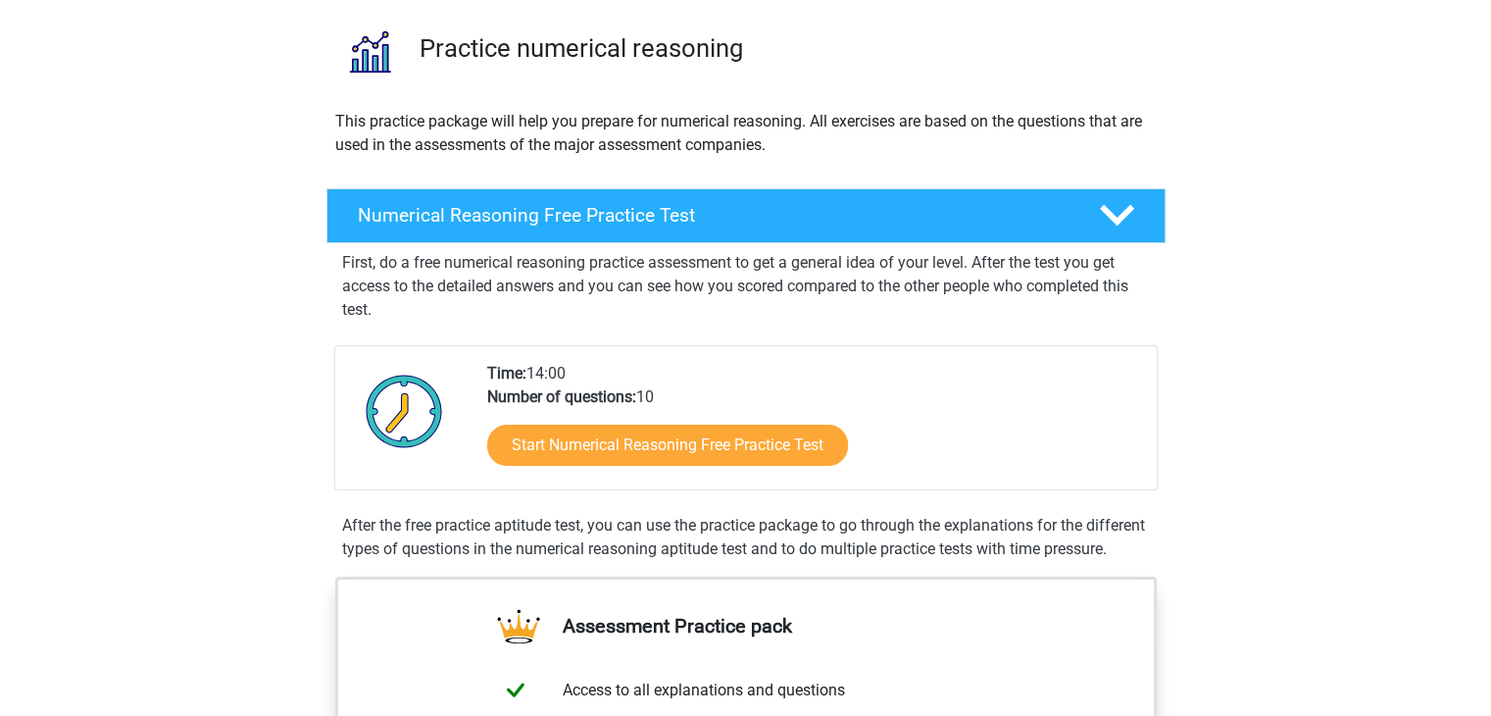
scroll to position [127, 0]
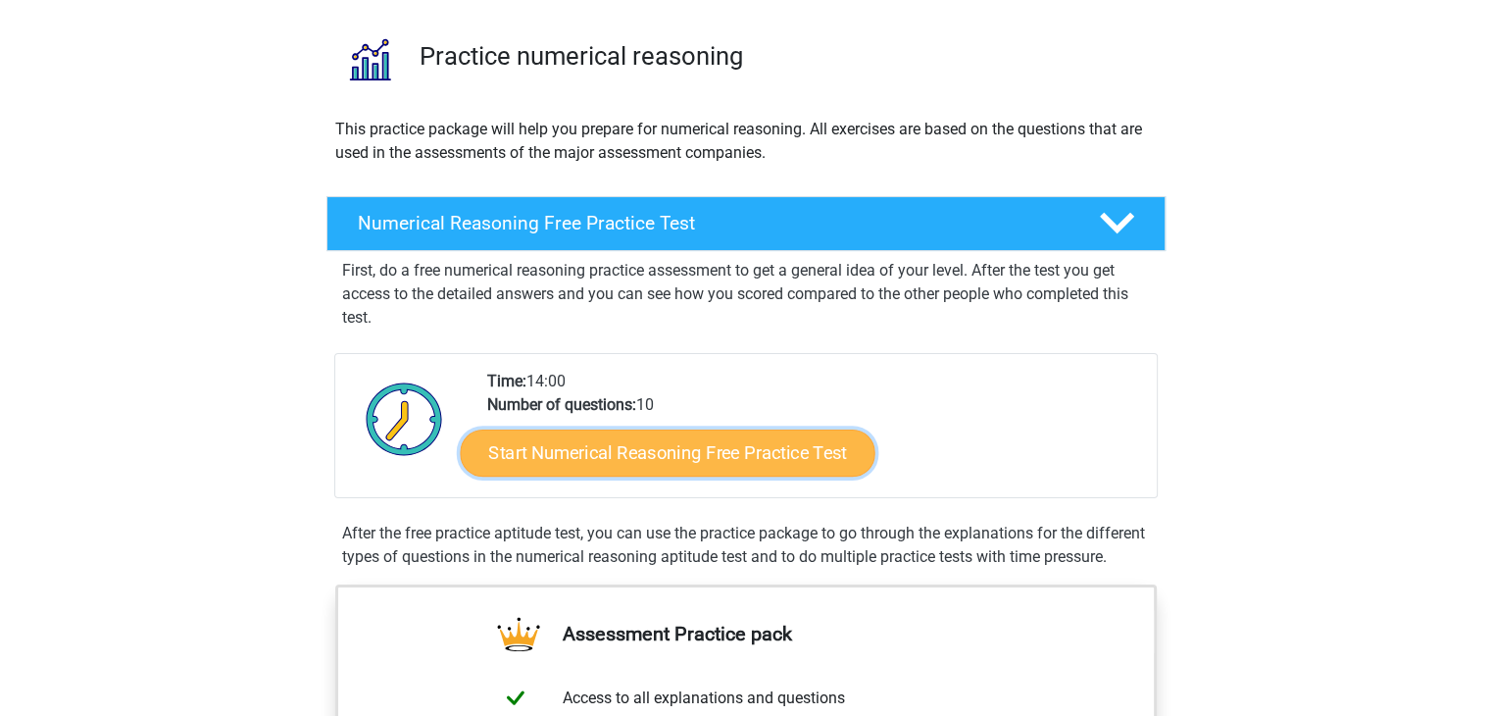
click at [647, 443] on link "Start Numerical Reasoning Free Practice Test" at bounding box center [667, 451] width 415 height 47
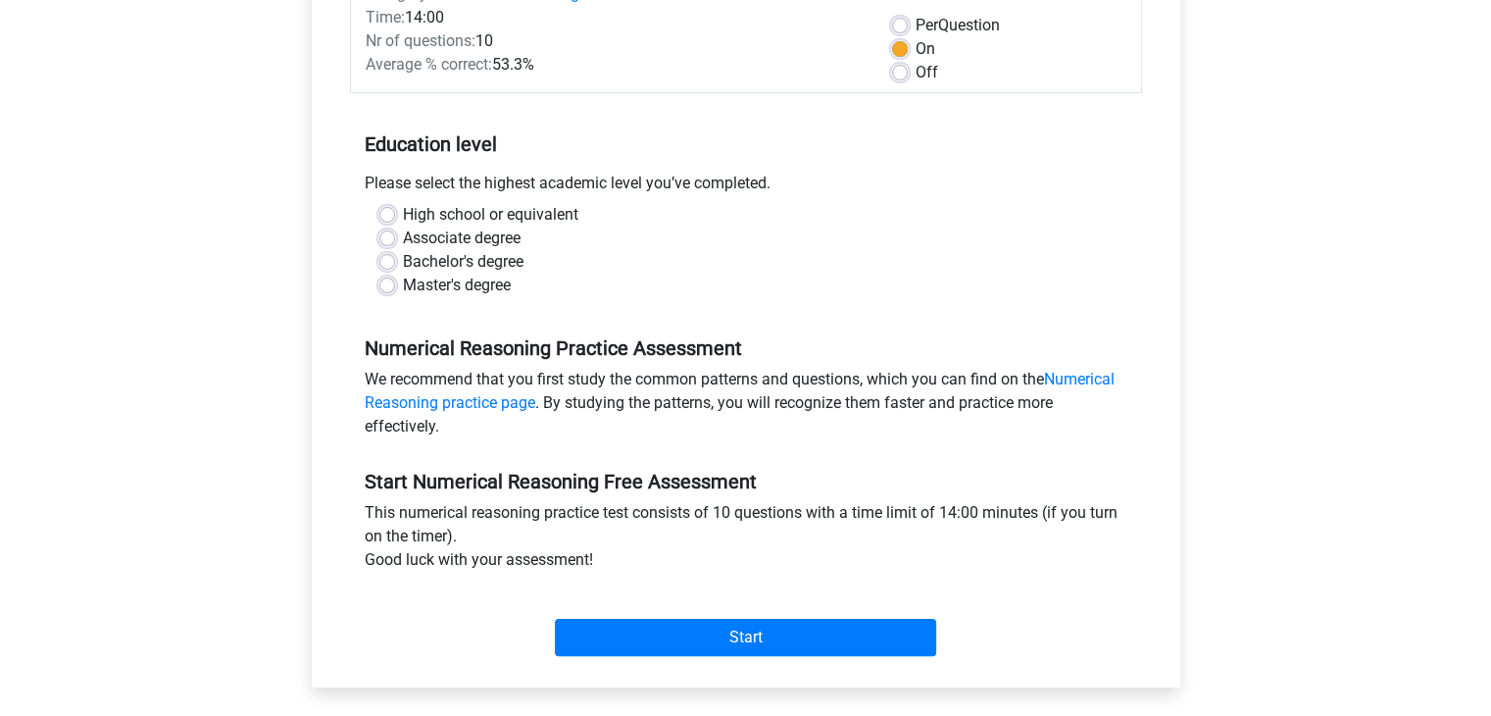
scroll to position [294, 0]
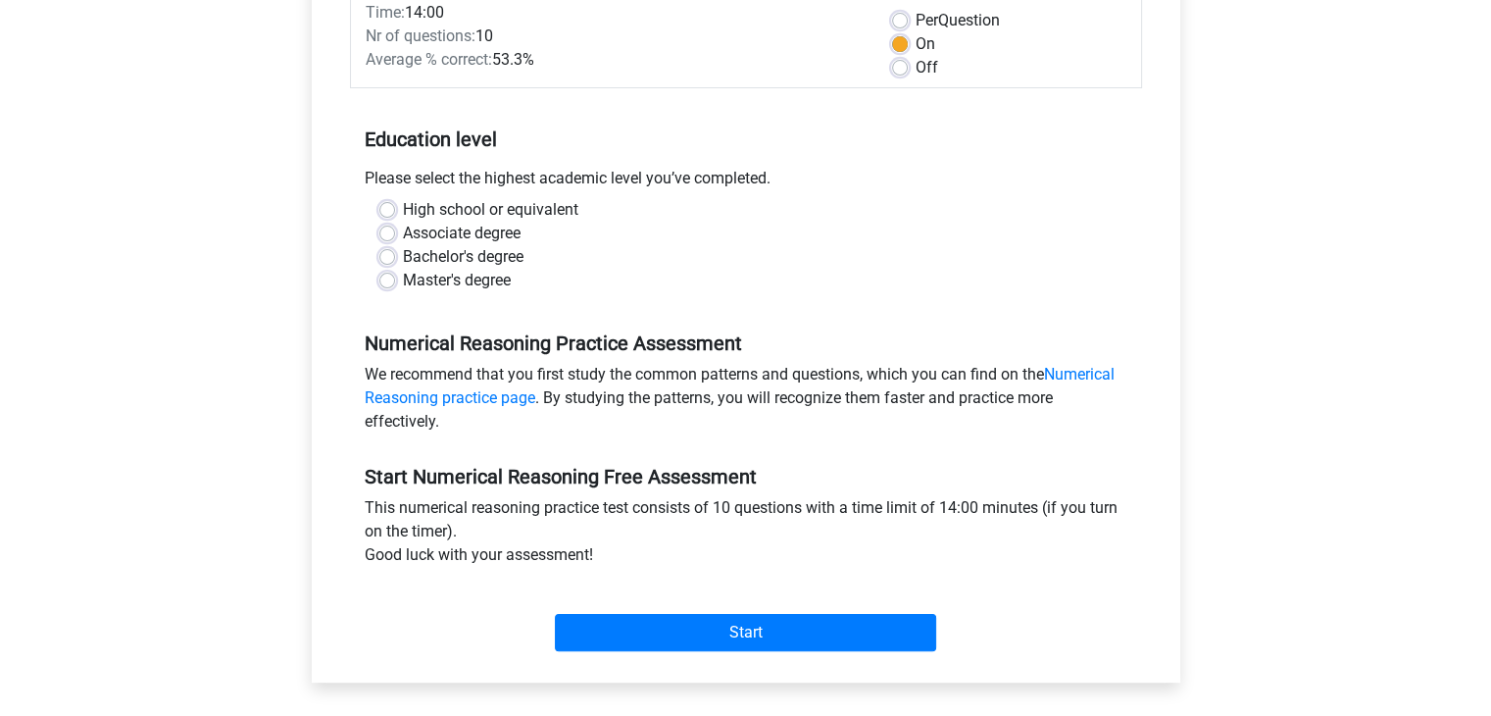
click at [403, 281] on label "Master's degree" at bounding box center [457, 281] width 108 height 24
click at [384, 281] on input "Master's degree" at bounding box center [387, 279] width 16 height 20
radio input "true"
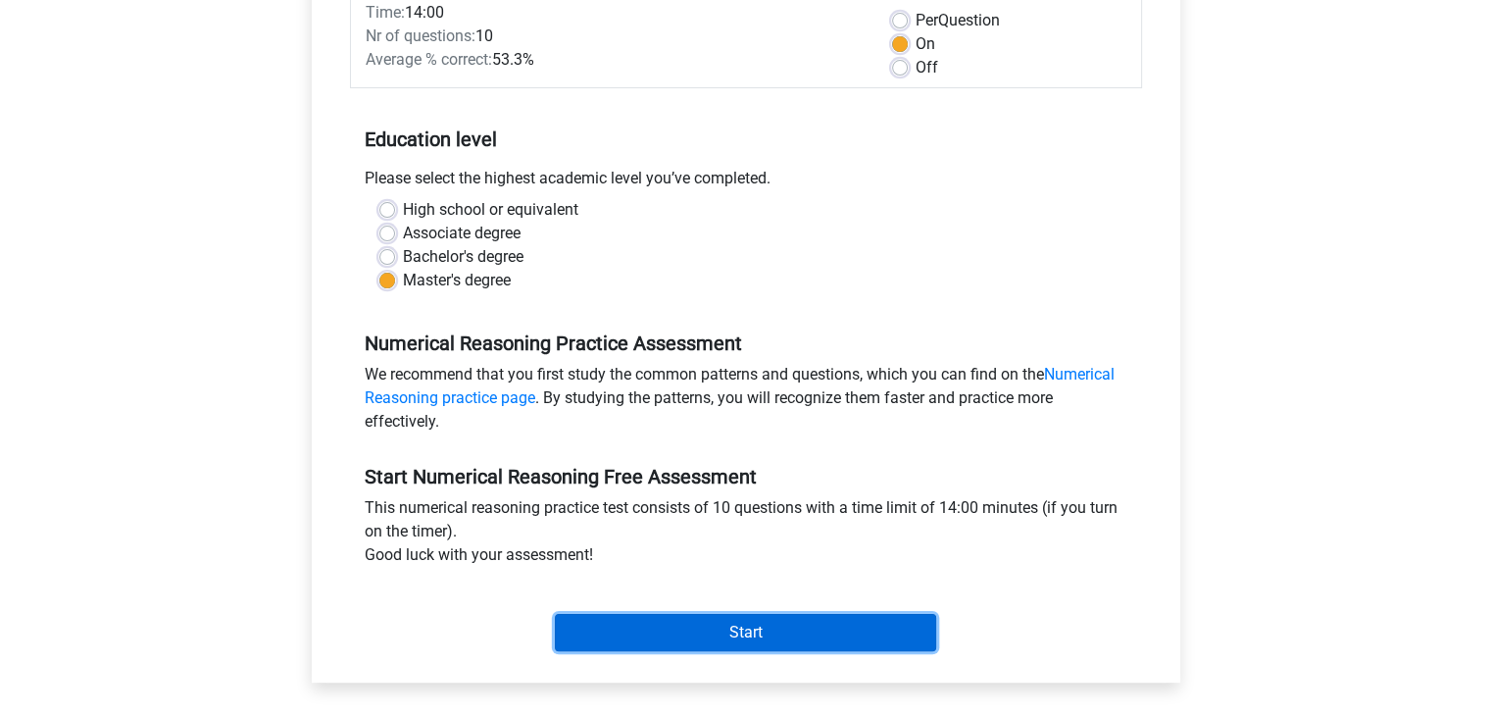
click at [635, 628] on input "Start" at bounding box center [745, 632] width 381 height 37
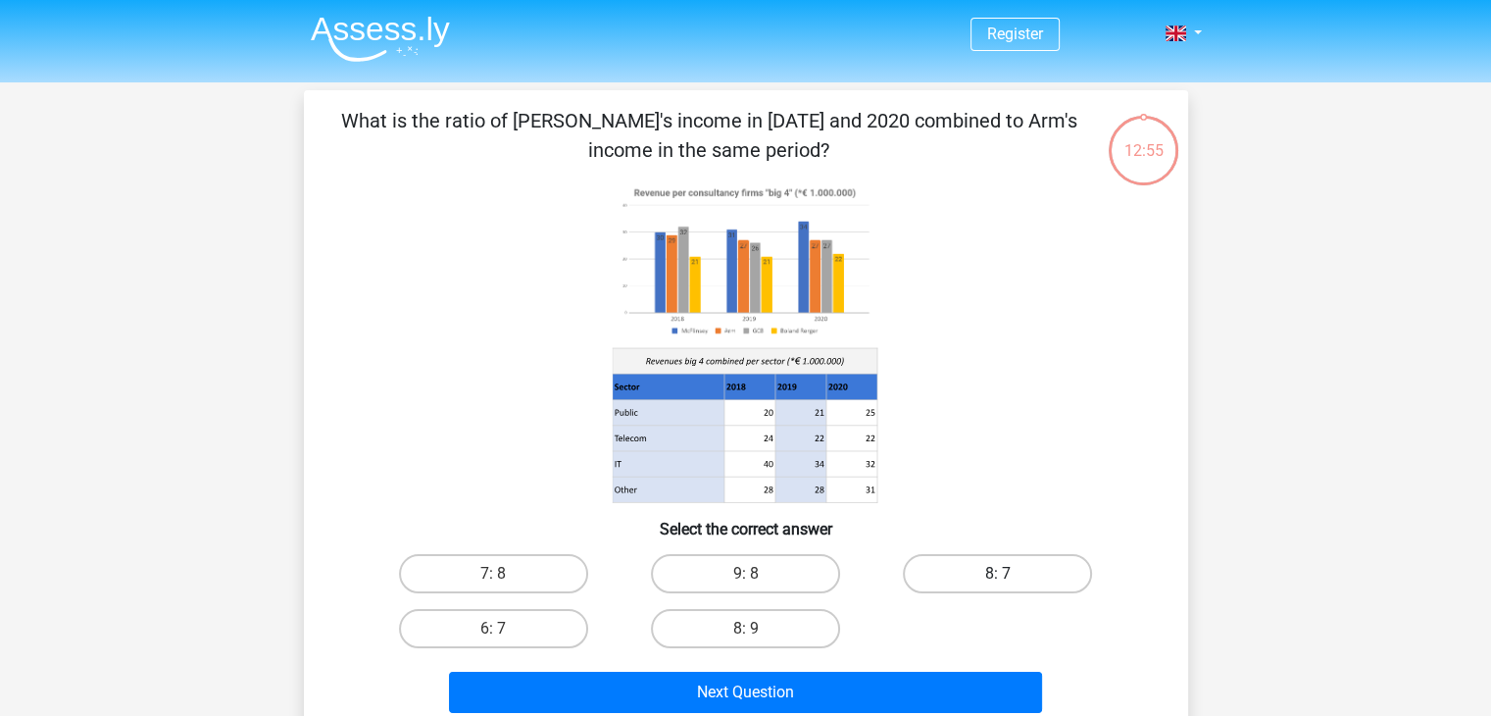
click at [984, 581] on label "8: 7" at bounding box center [997, 573] width 189 height 39
click at [998, 581] on input "8: 7" at bounding box center [1004, 580] width 13 height 13
radio input "true"
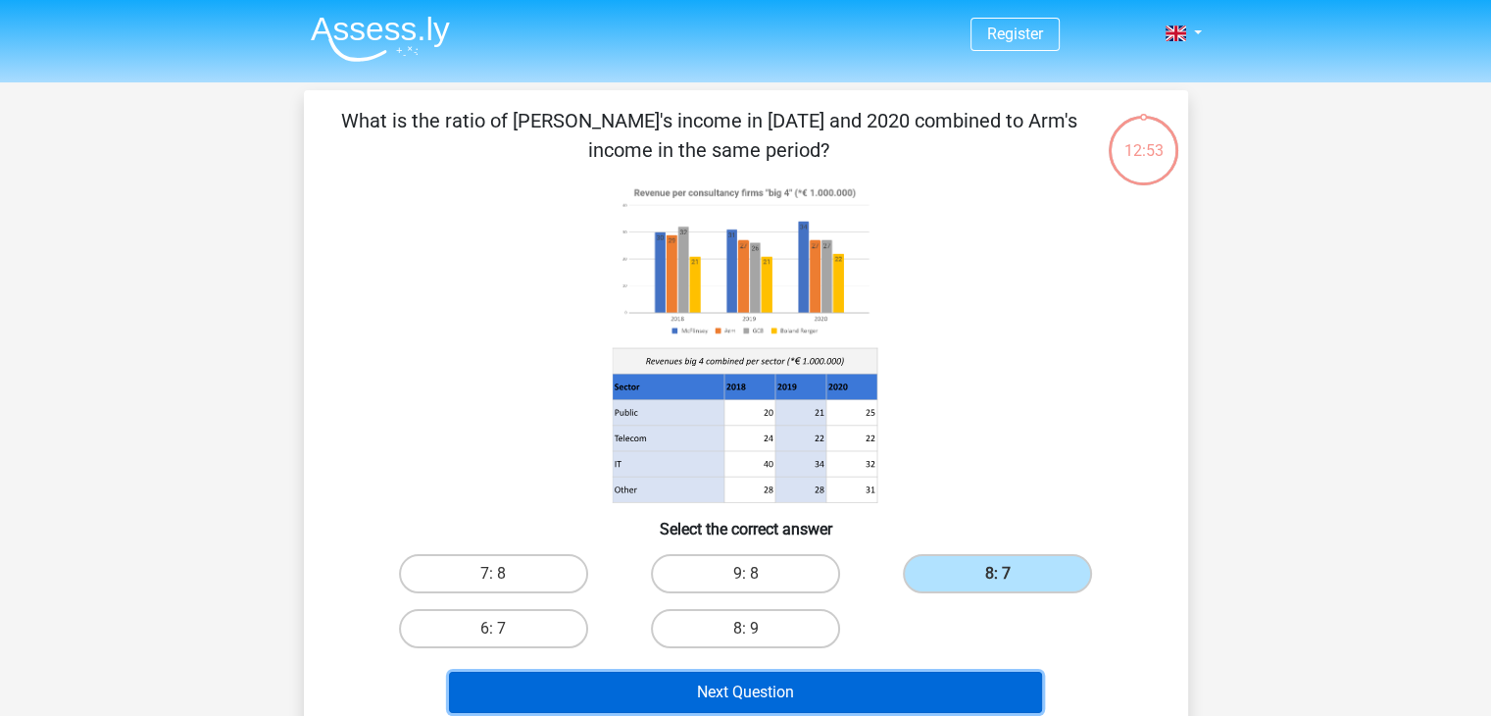
click at [882, 686] on button "Next Question" at bounding box center [745, 692] width 593 height 41
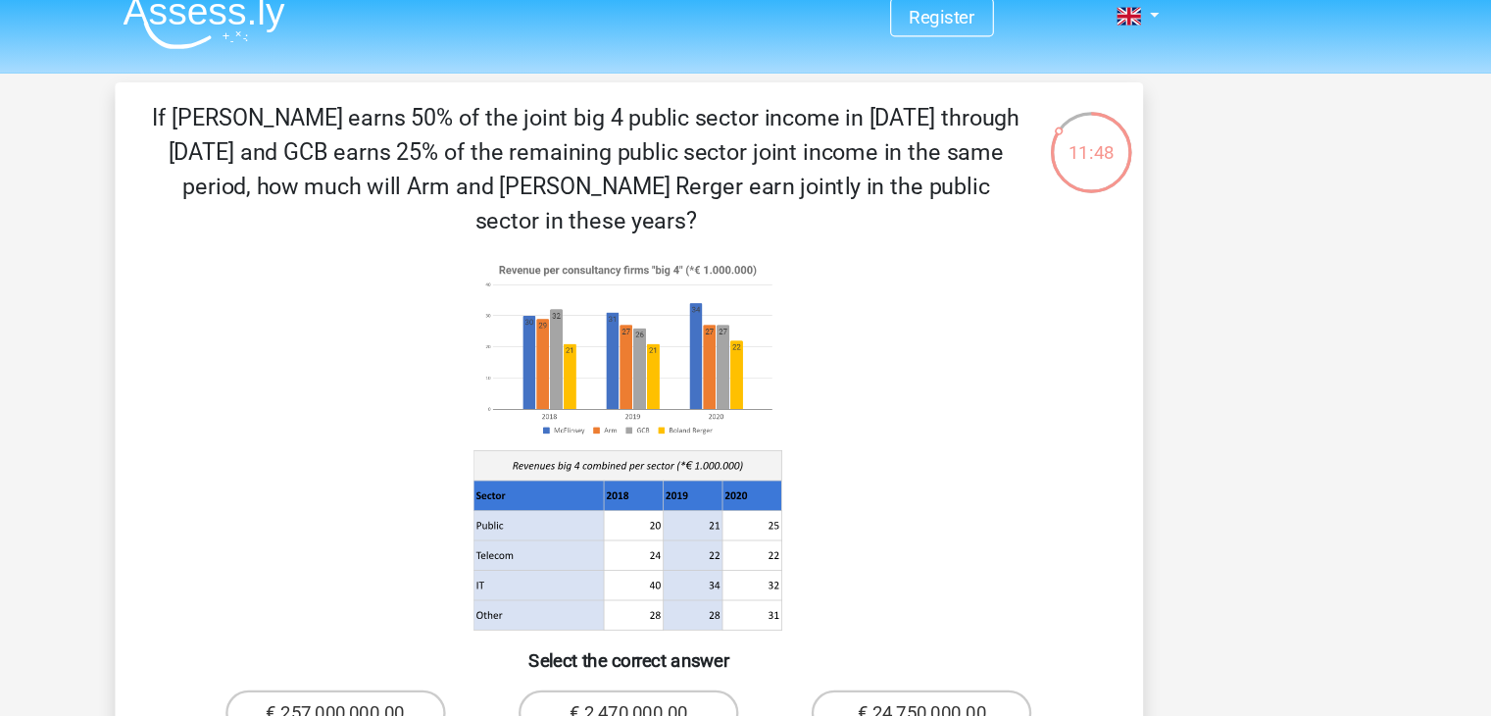
scroll to position [12, 0]
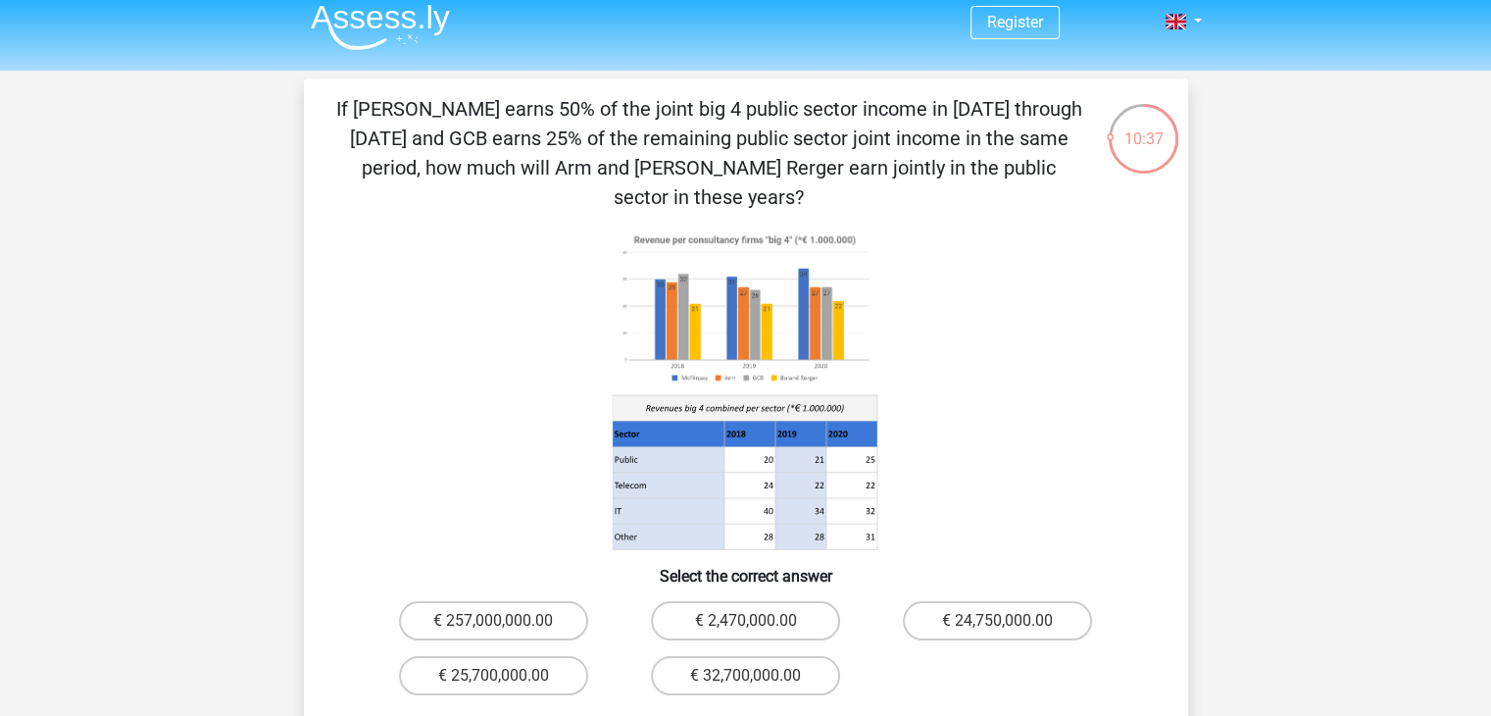
click at [1008, 621] on input "€ 24,750,000.00" at bounding box center [1004, 627] width 13 height 13
radio input "true"
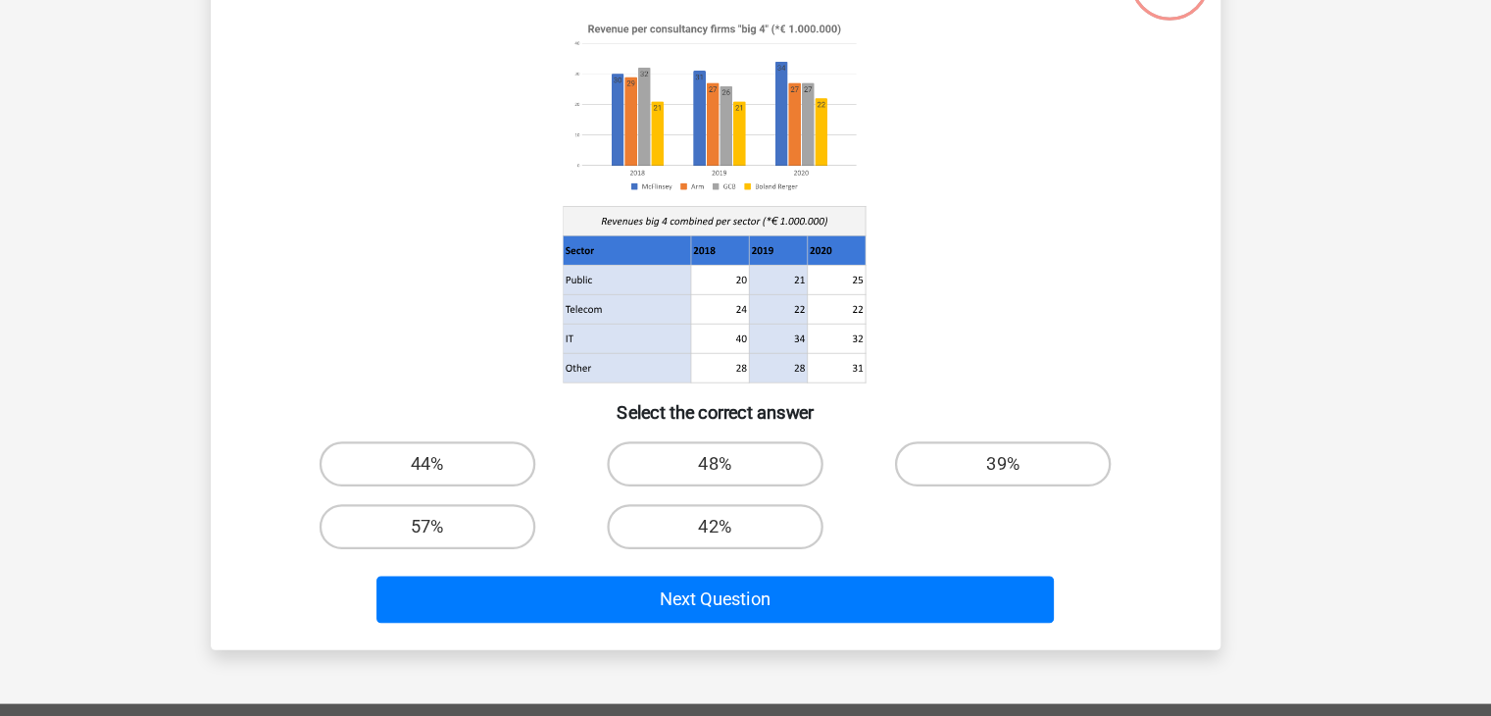
scroll to position [78, 0]
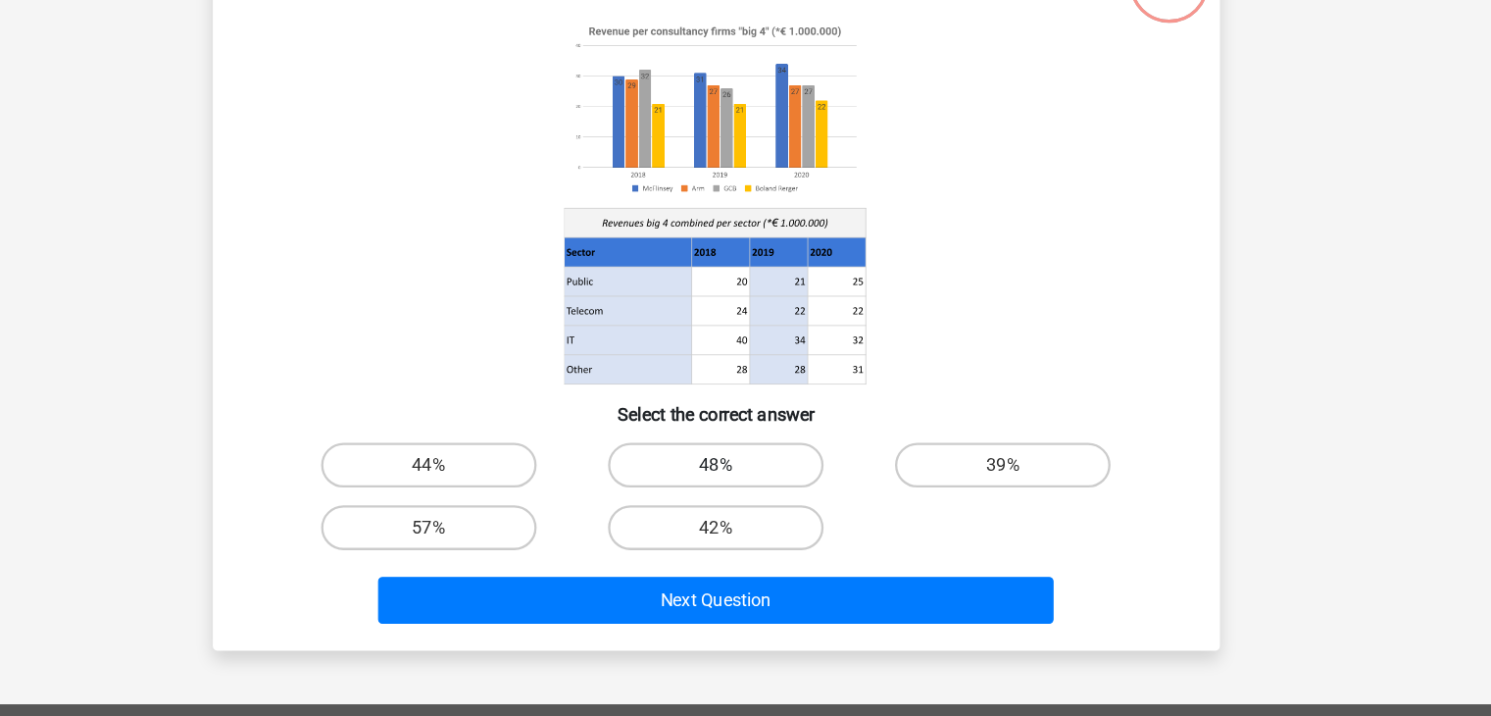
click at [744, 486] on label "48%" at bounding box center [745, 495] width 189 height 39
click at [745, 495] on input "48%" at bounding box center [751, 501] width 13 height 13
radio input "true"
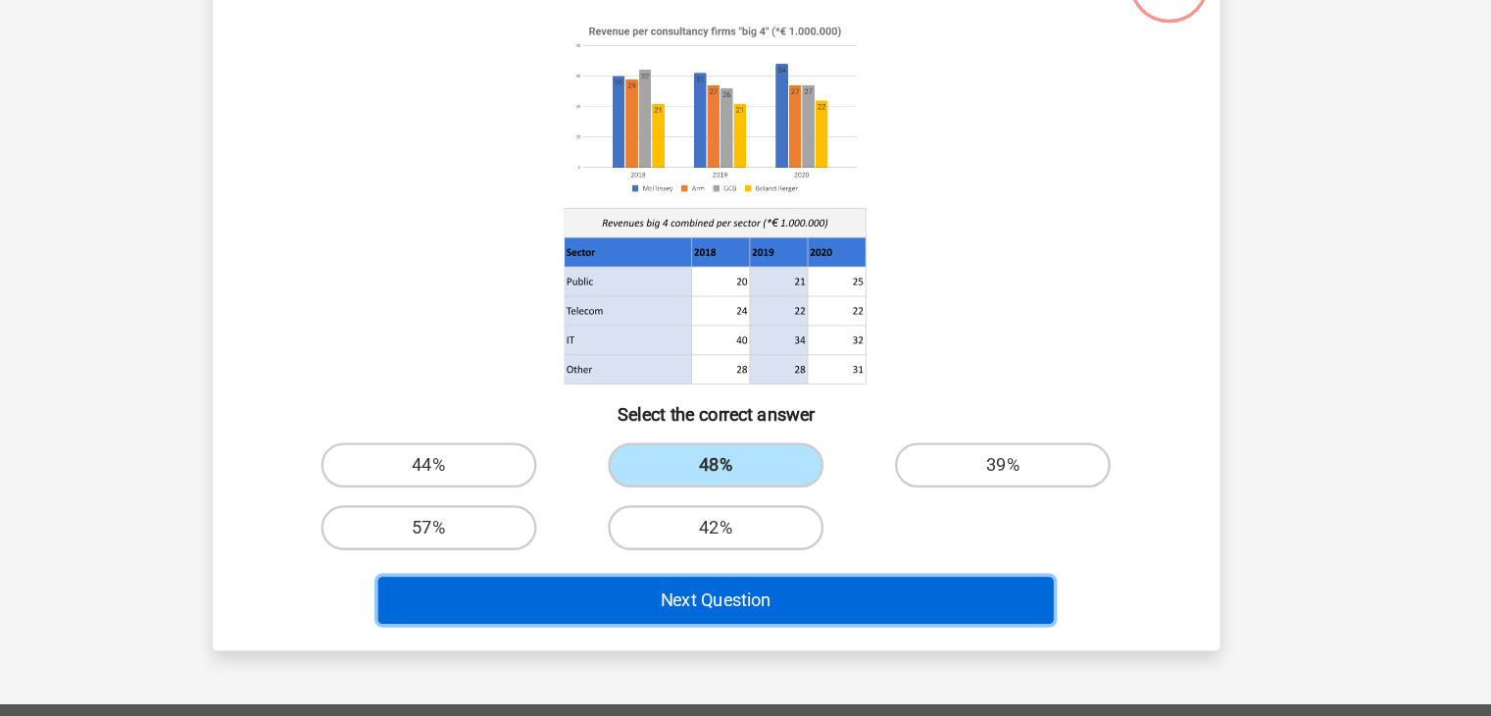
click at [728, 617] on button "Next Question" at bounding box center [745, 613] width 593 height 41
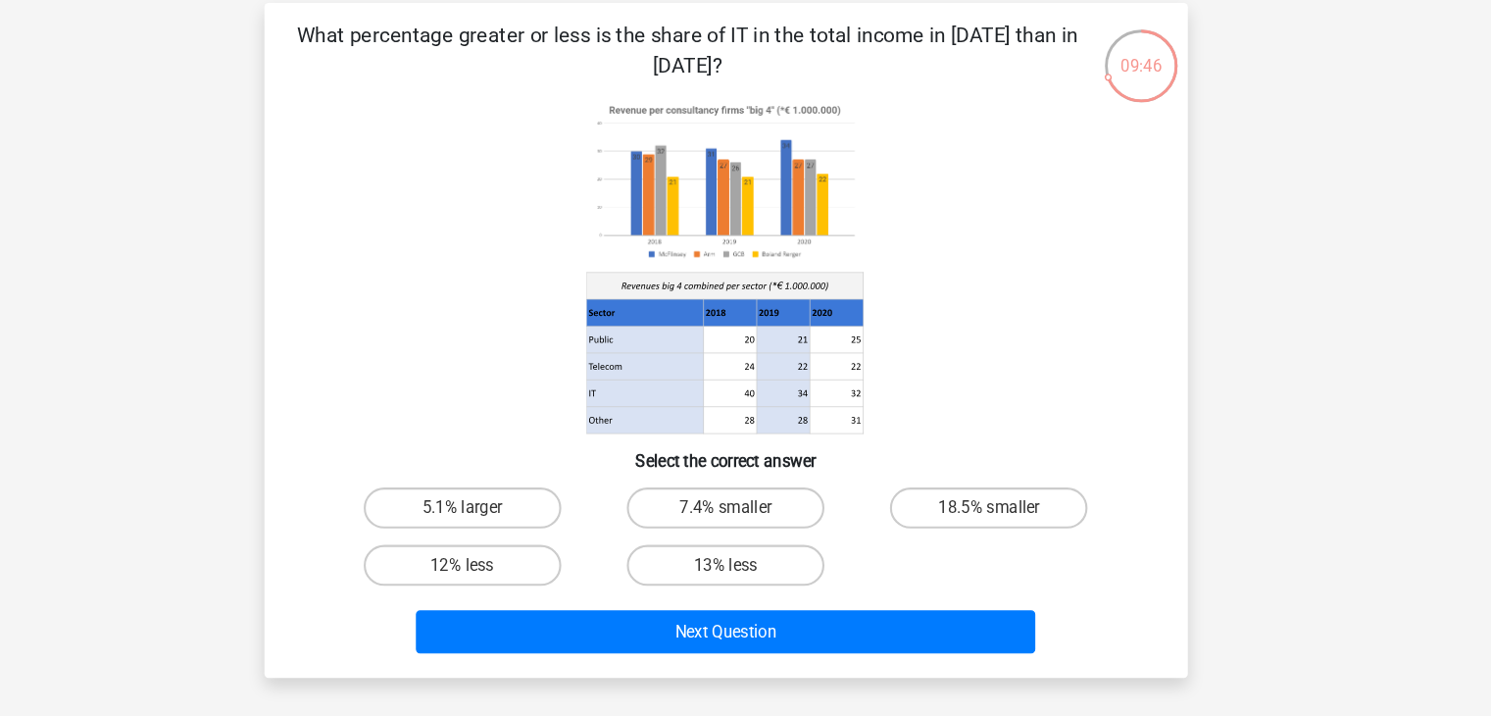
scroll to position [62, 0]
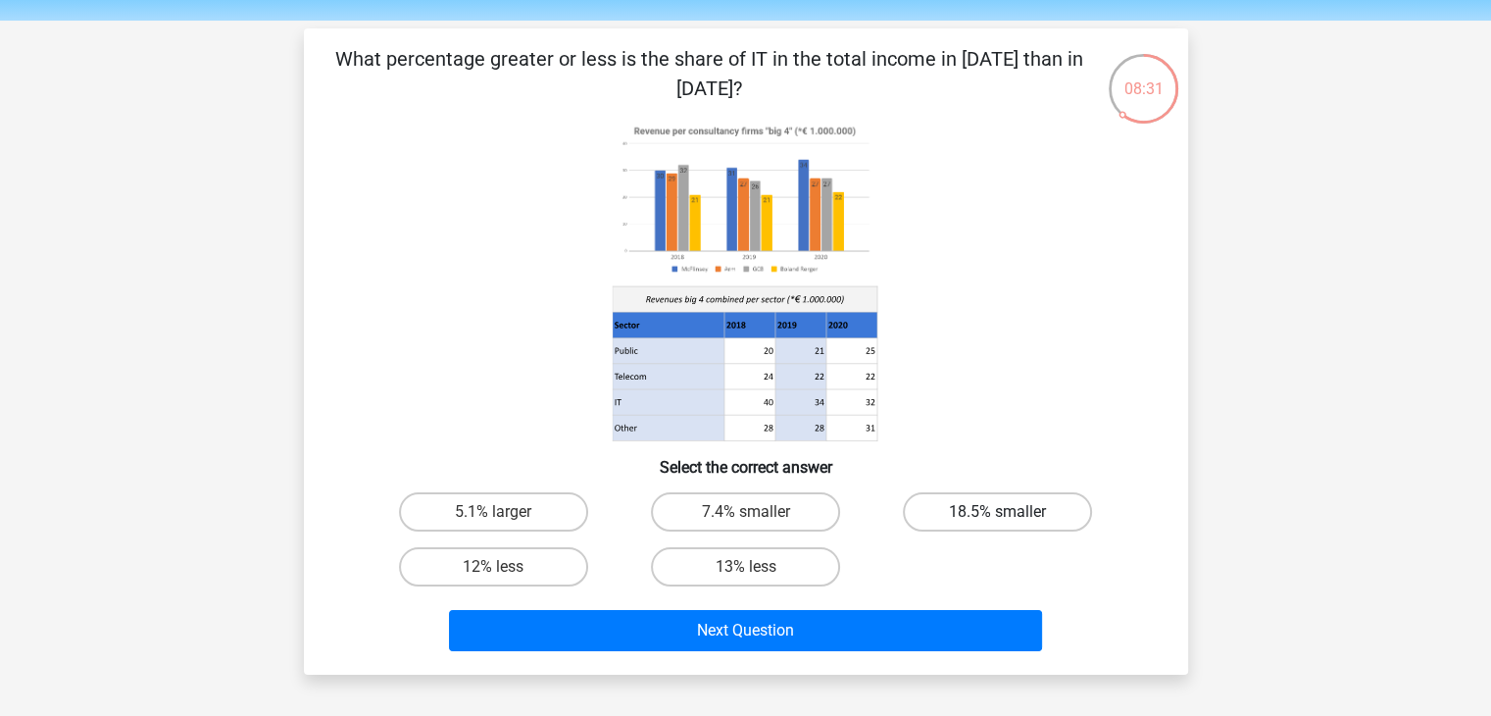
click at [963, 502] on label "18.5% smaller" at bounding box center [997, 511] width 189 height 39
click at [998, 512] on input "18.5% smaller" at bounding box center [1004, 518] width 13 height 13
radio input "true"
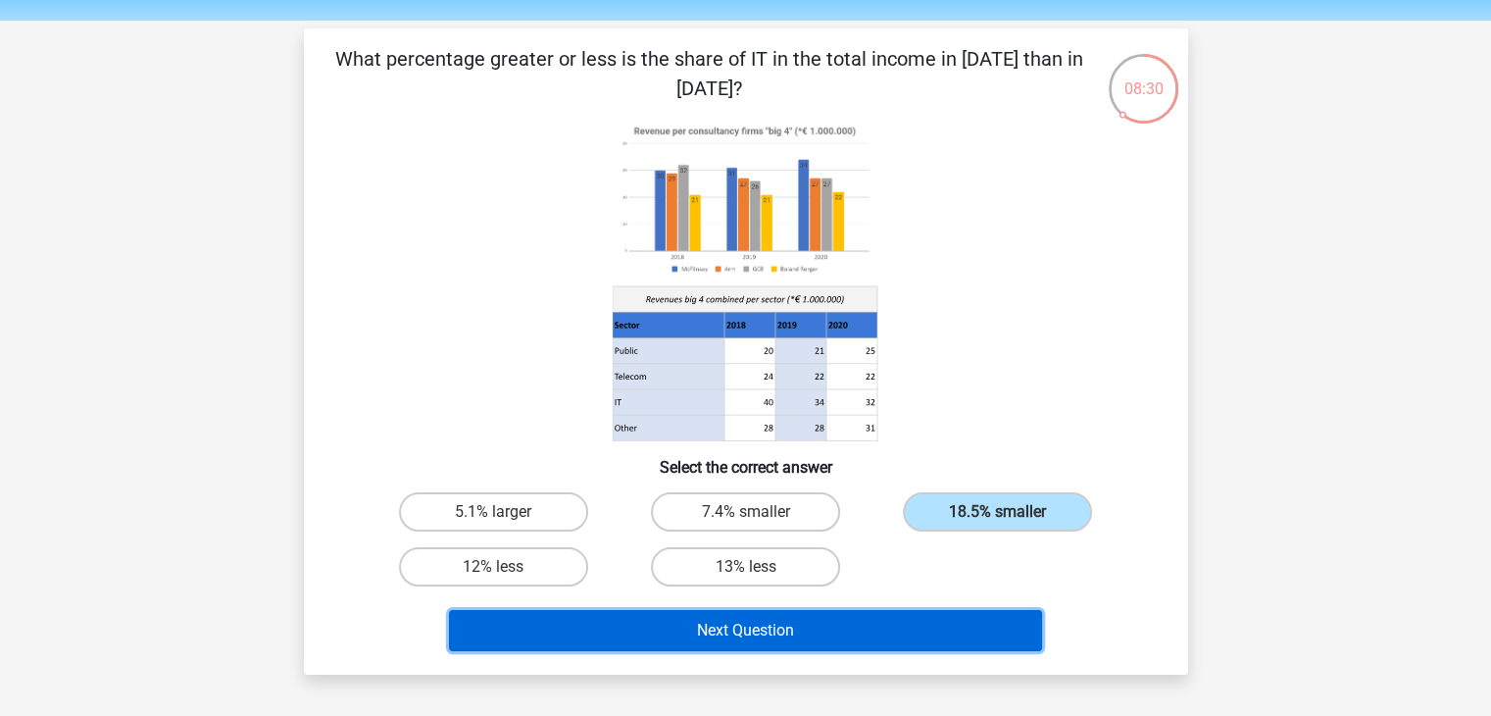
click at [823, 622] on button "Next Question" at bounding box center [745, 630] width 593 height 41
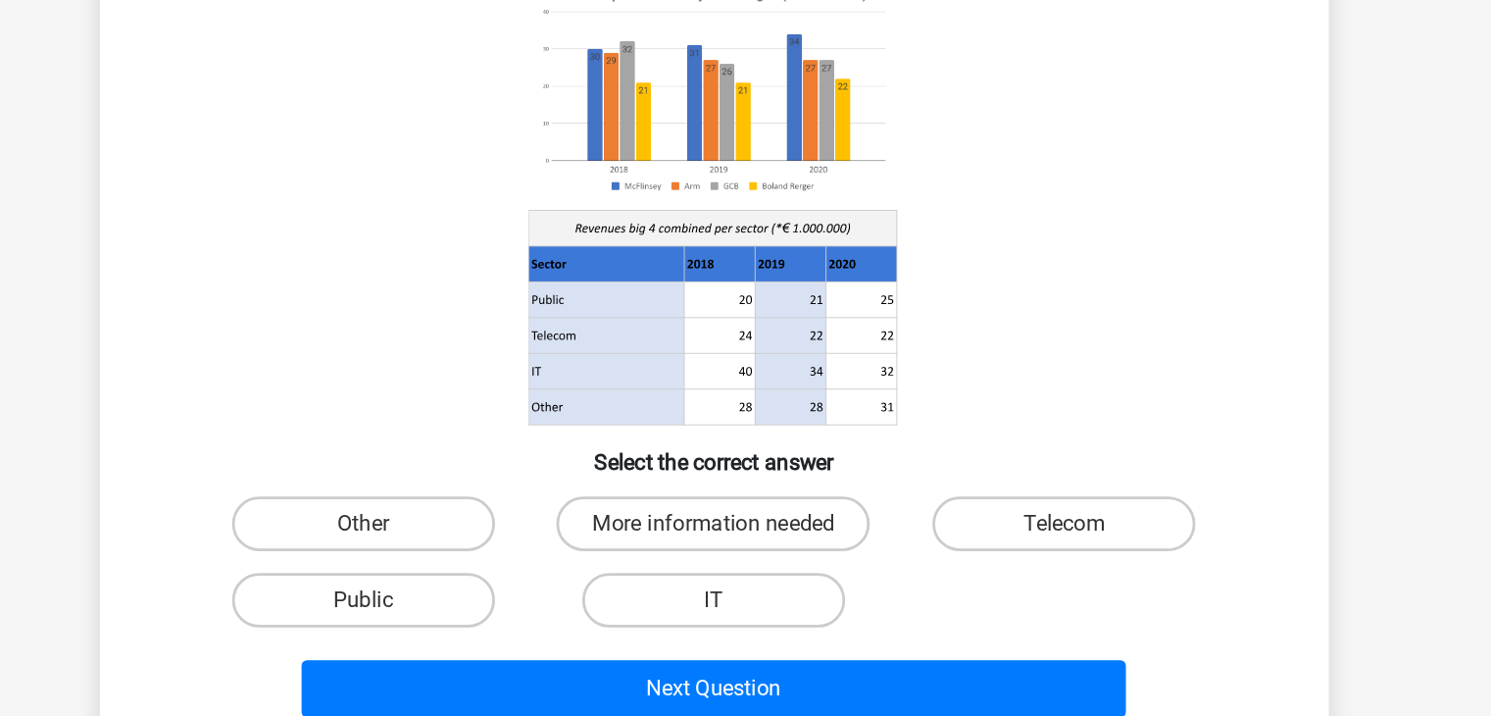
scroll to position [90, 0]
click at [496, 551] on label "Public" at bounding box center [493, 538] width 189 height 39
click at [496, 551] on input "Public" at bounding box center [499, 544] width 13 height 13
radio input "true"
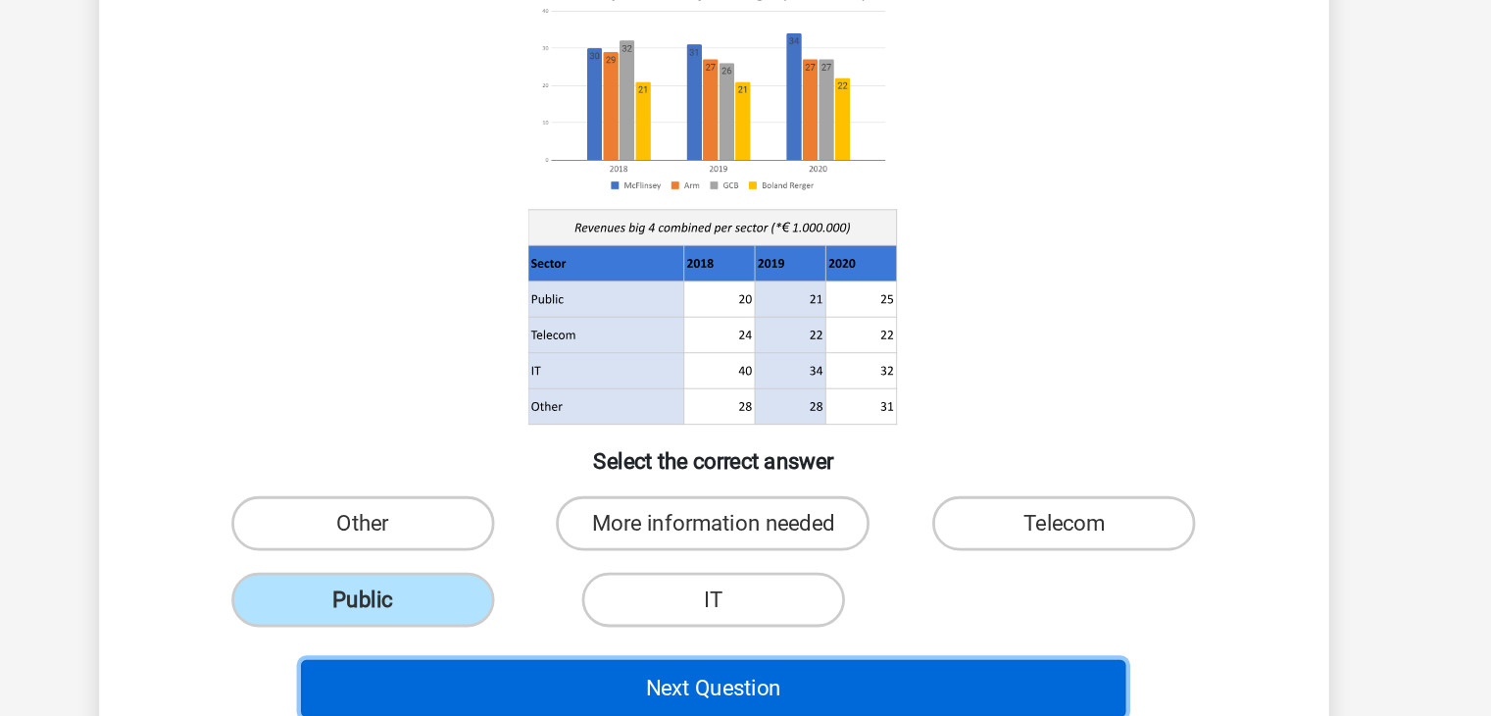
click at [588, 599] on button "Next Question" at bounding box center [745, 601] width 593 height 41
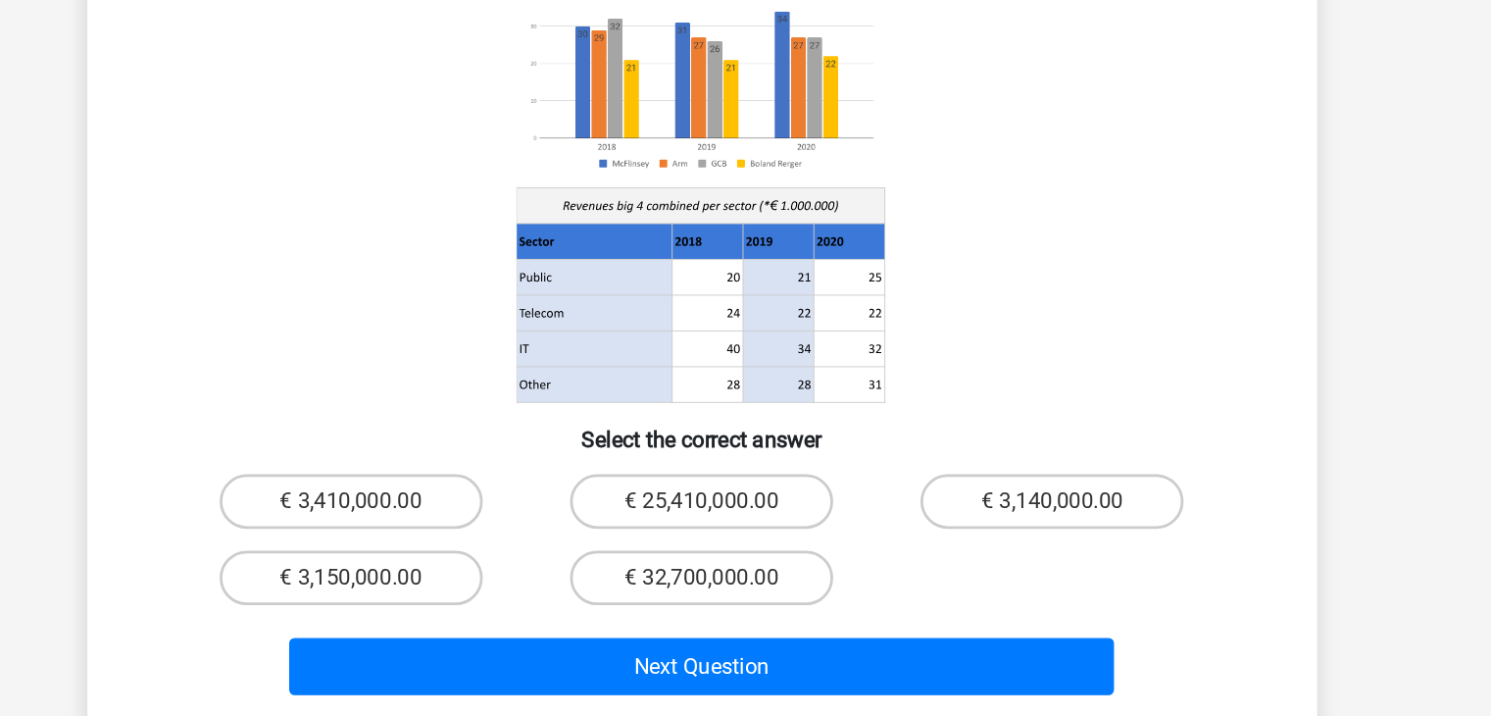
scroll to position [42, 0]
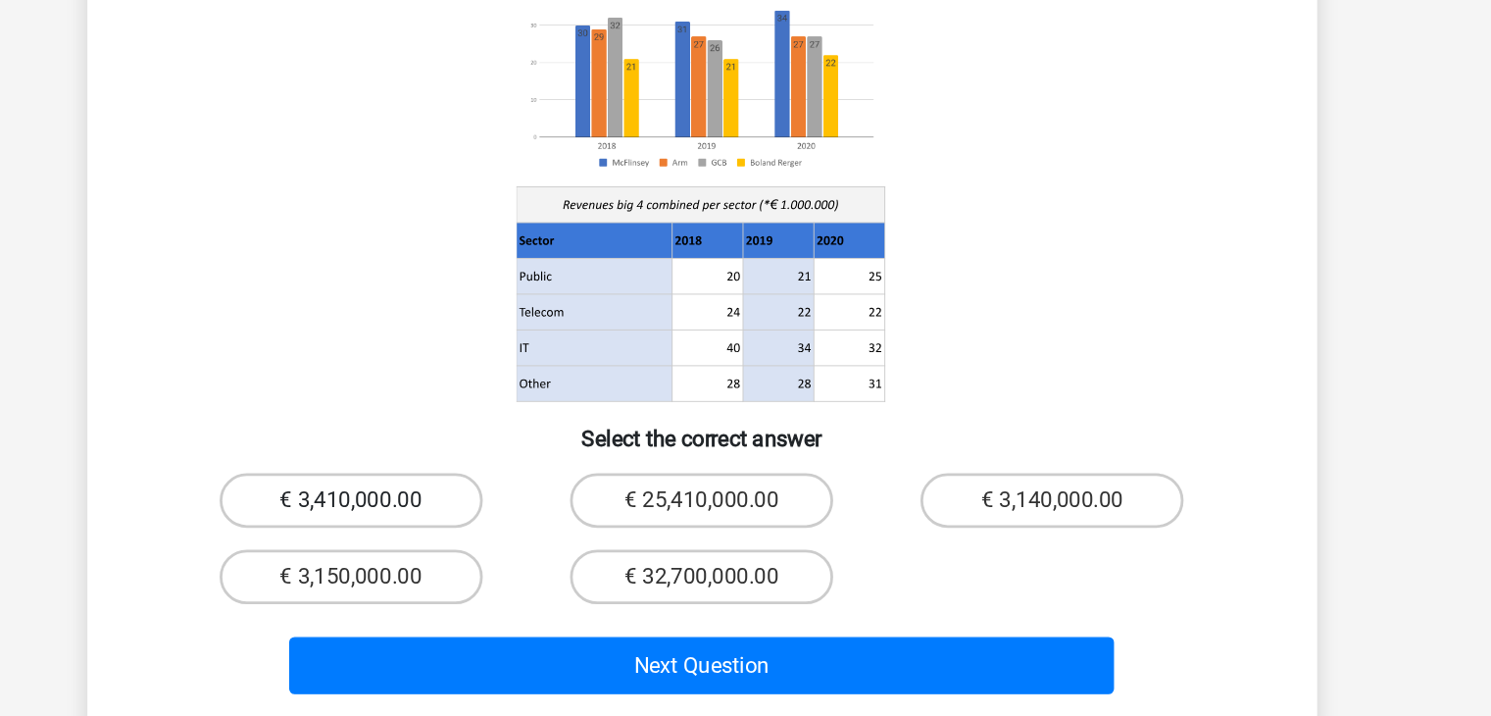
click at [479, 541] on label "€ 3,410,000.00" at bounding box center [493, 560] width 189 height 39
click at [493, 561] on input "€ 3,410,000.00" at bounding box center [499, 567] width 13 height 13
radio input "true"
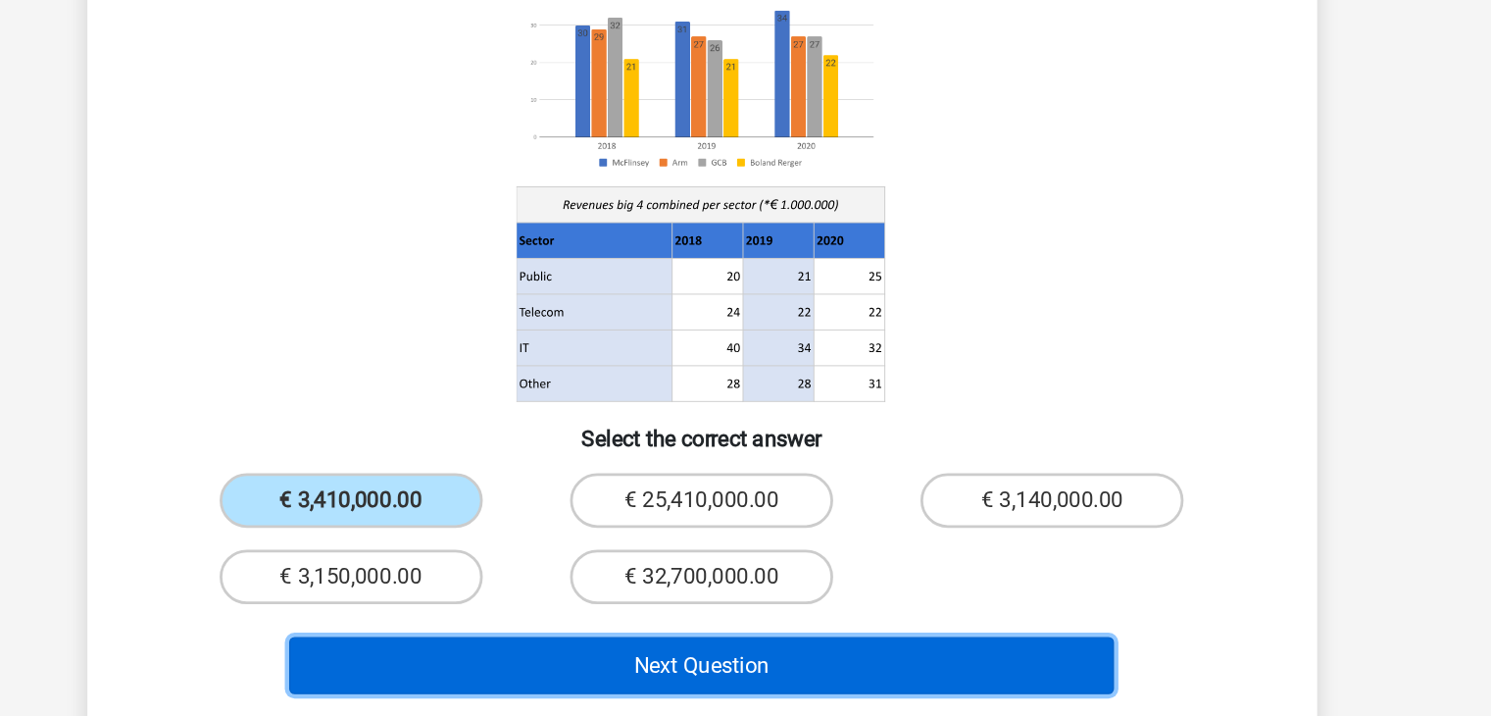
click at [641, 659] on button "Next Question" at bounding box center [745, 679] width 593 height 41
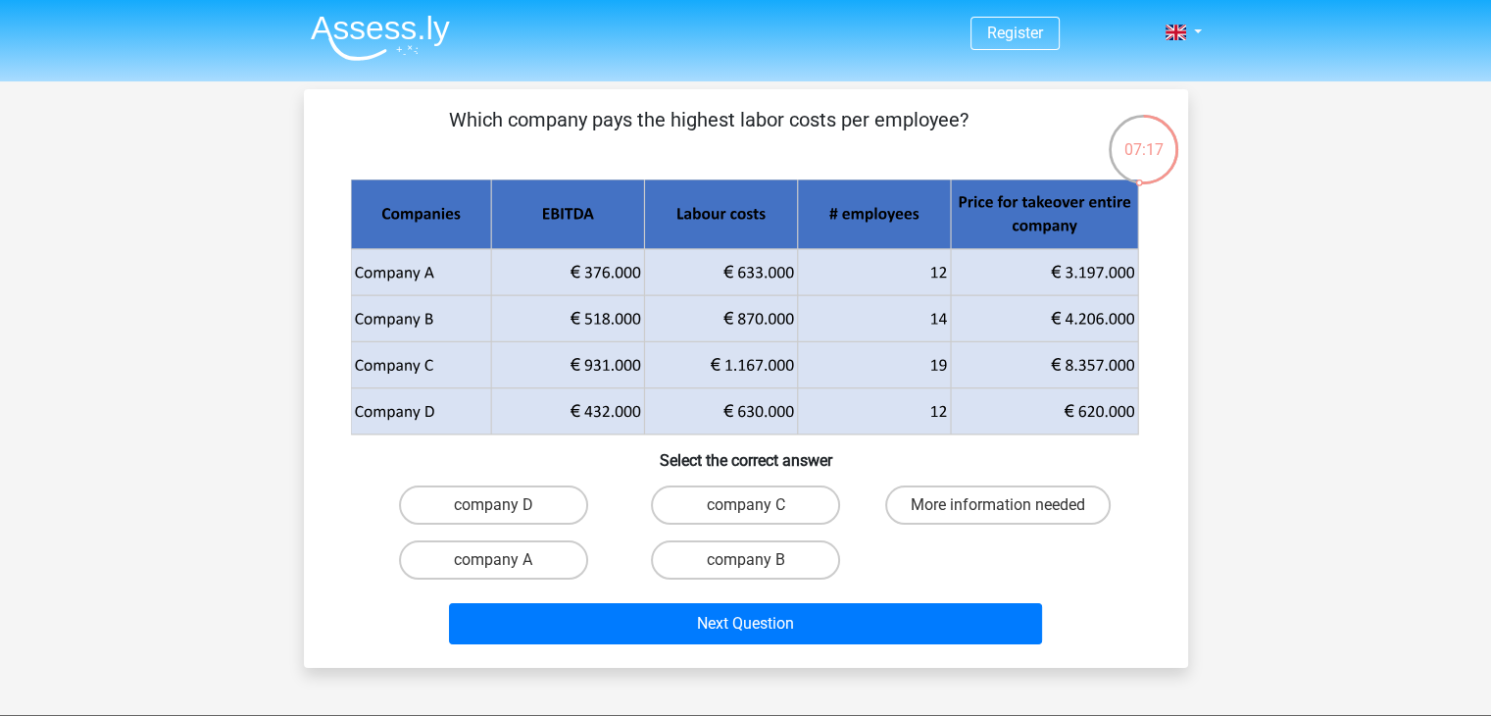
scroll to position [0, 0]
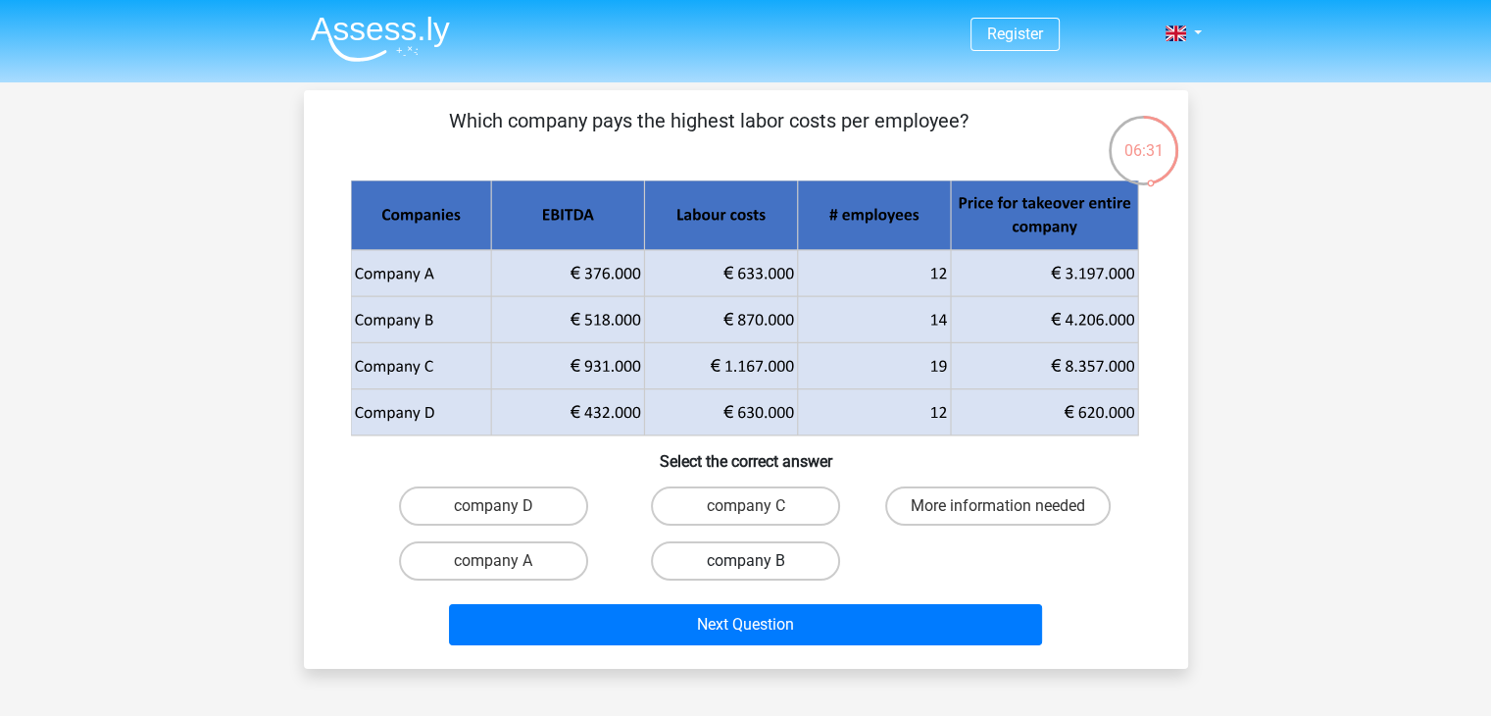
click at [740, 550] on label "company B" at bounding box center [745, 560] width 189 height 39
click at [745, 561] on input "company B" at bounding box center [751, 567] width 13 height 13
radio input "true"
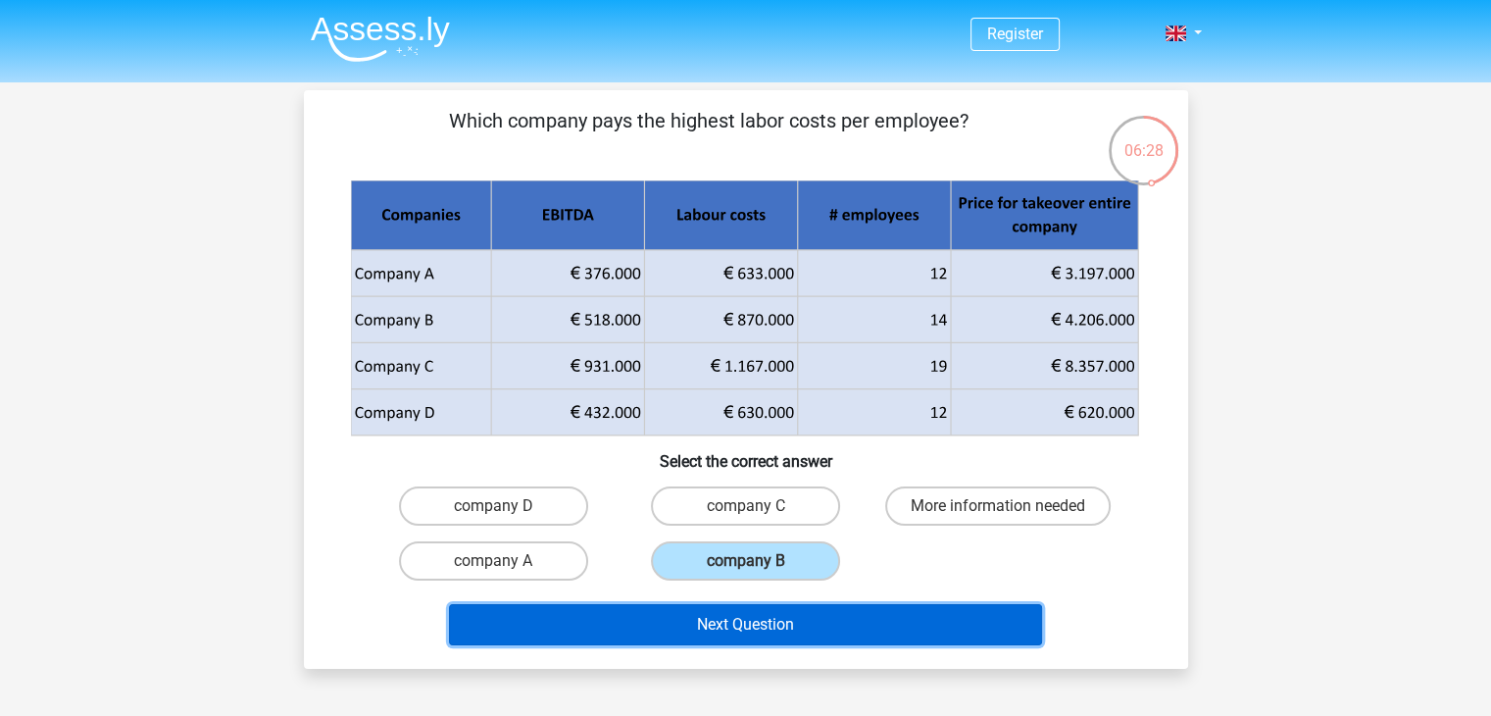
click at [741, 611] on button "Next Question" at bounding box center [745, 624] width 593 height 41
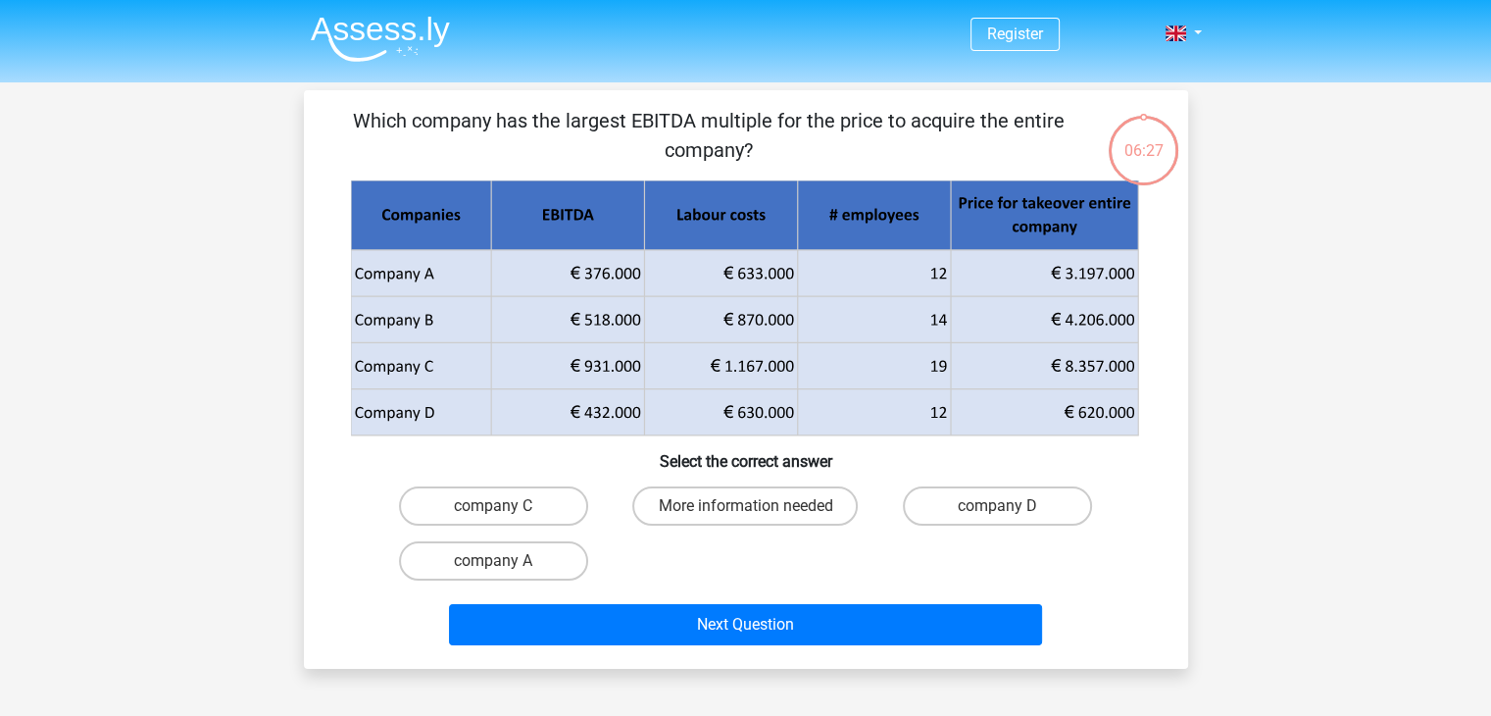
scroll to position [90, 0]
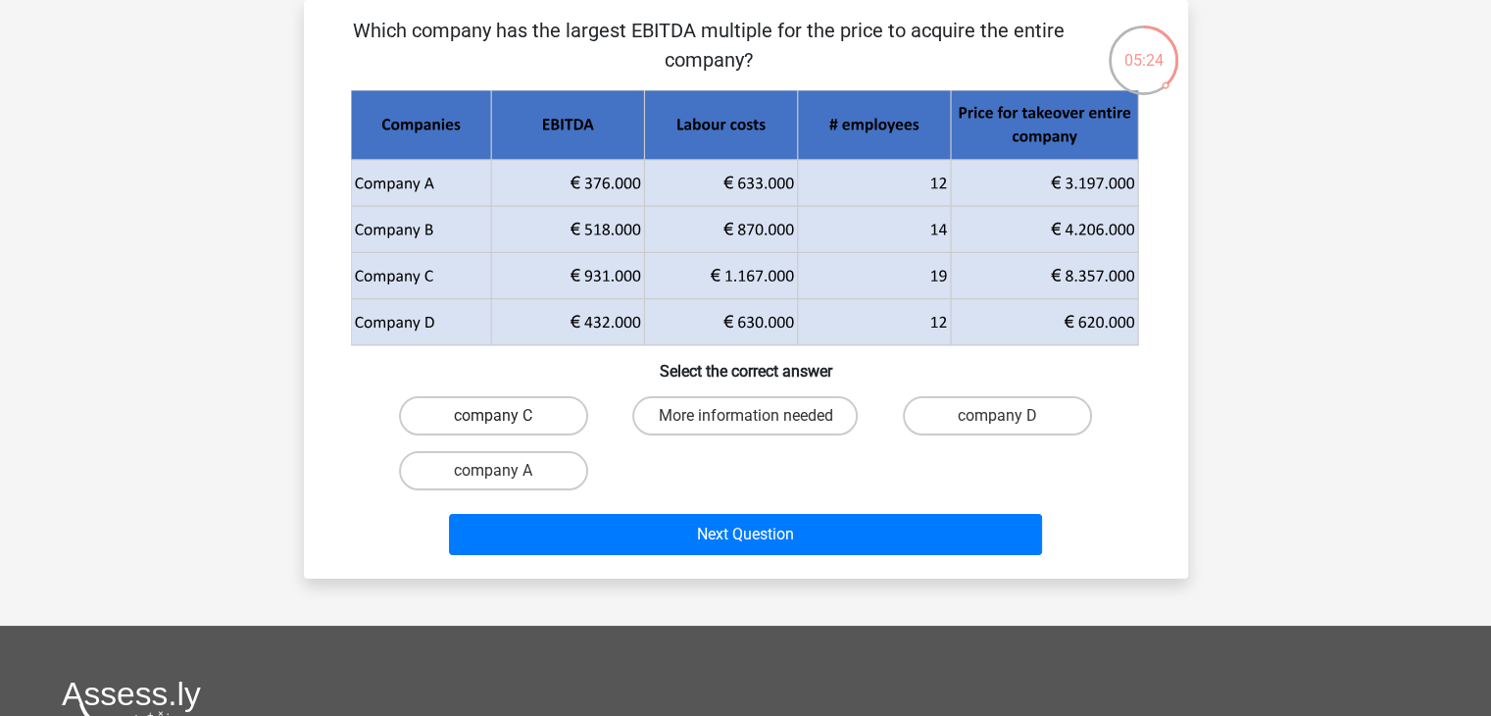
click at [543, 417] on label "company C" at bounding box center [493, 415] width 189 height 39
click at [506, 417] on input "company C" at bounding box center [499, 422] width 13 height 13
radio input "true"
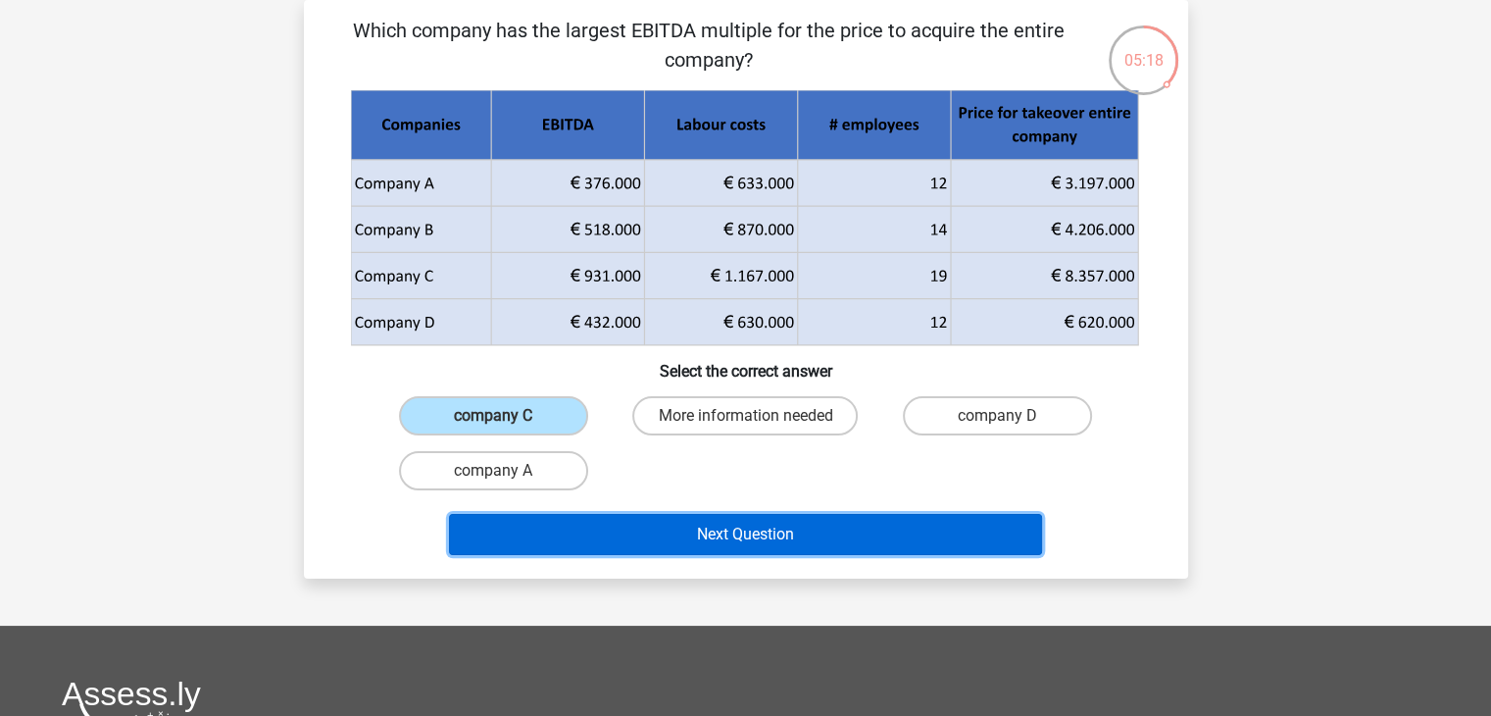
click at [679, 527] on button "Next Question" at bounding box center [745, 534] width 593 height 41
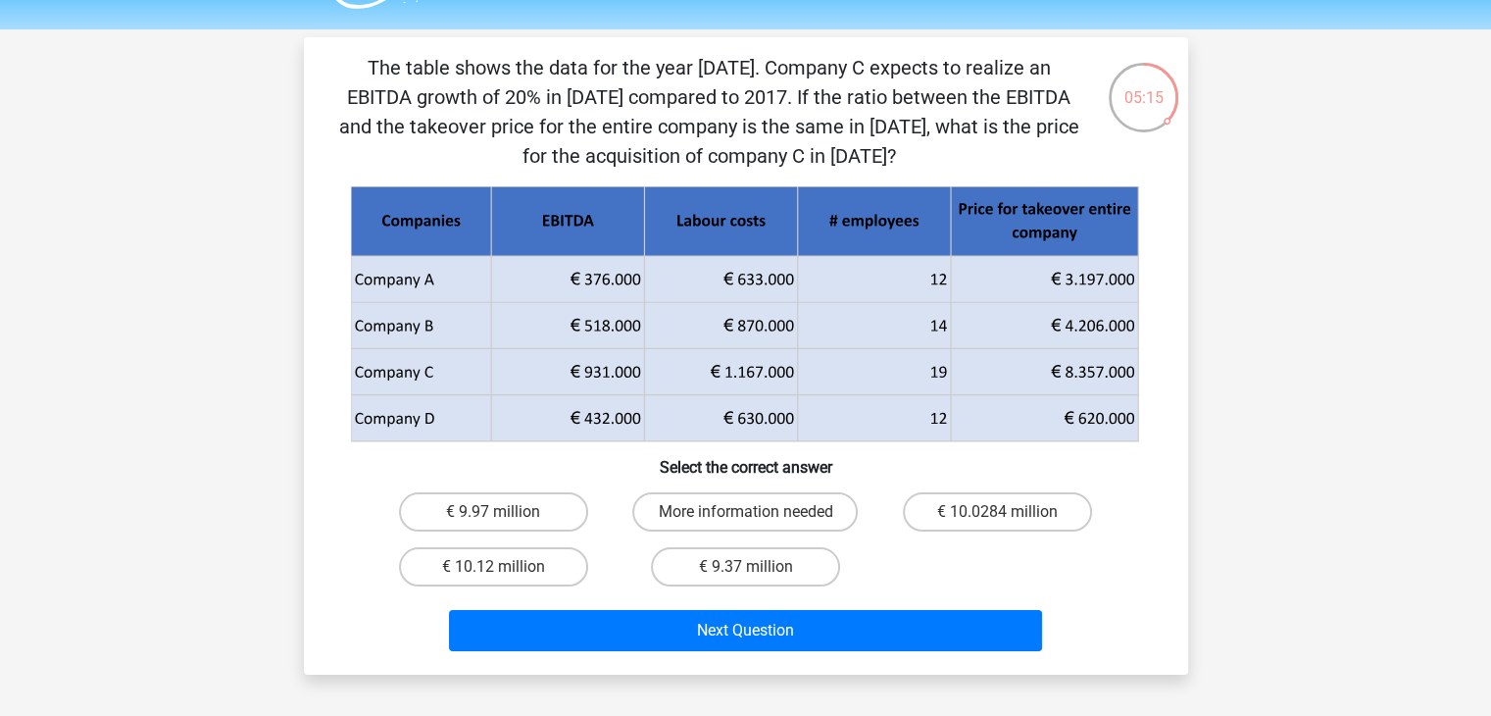
scroll to position [51, 0]
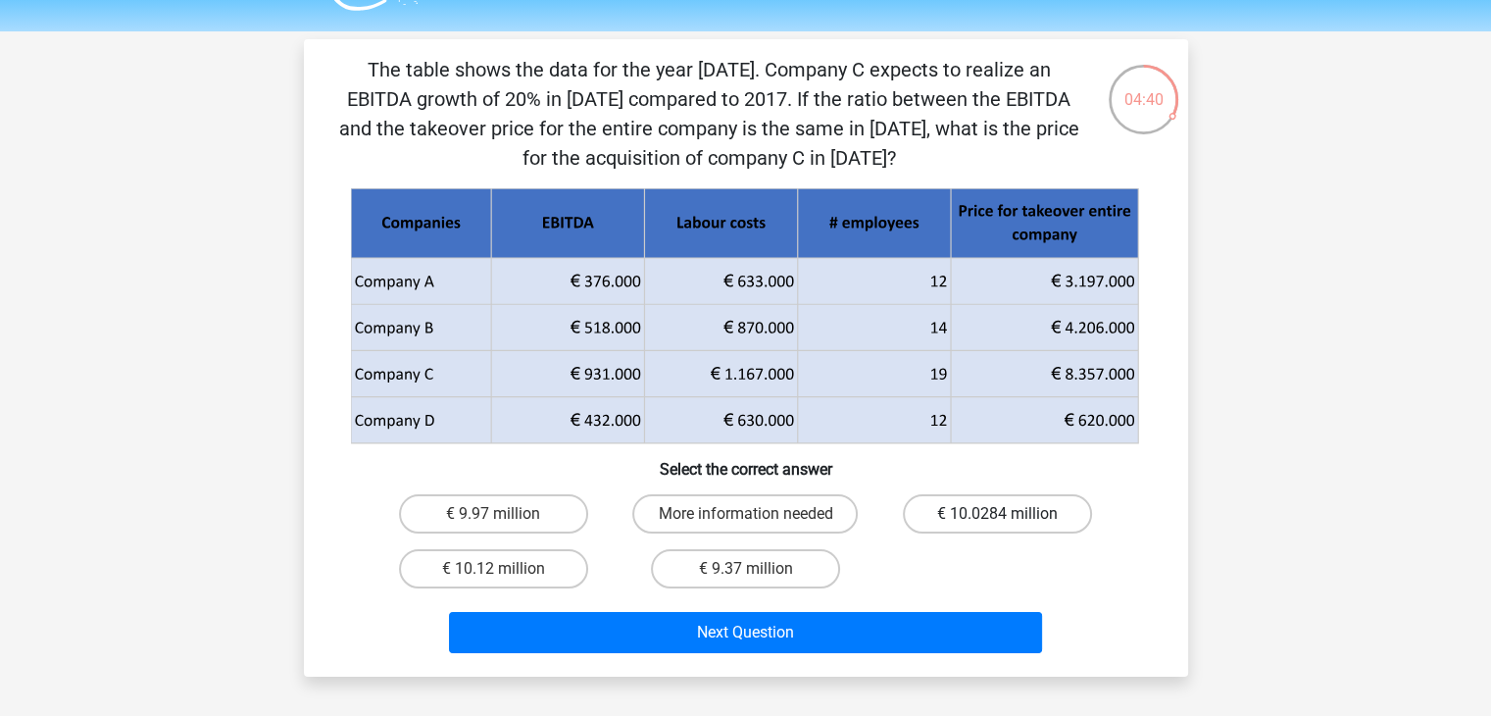
click at [991, 503] on label "€ 10.0284 million" at bounding box center [997, 513] width 189 height 39
click at [998, 514] on input "€ 10.0284 million" at bounding box center [1004, 520] width 13 height 13
radio input "true"
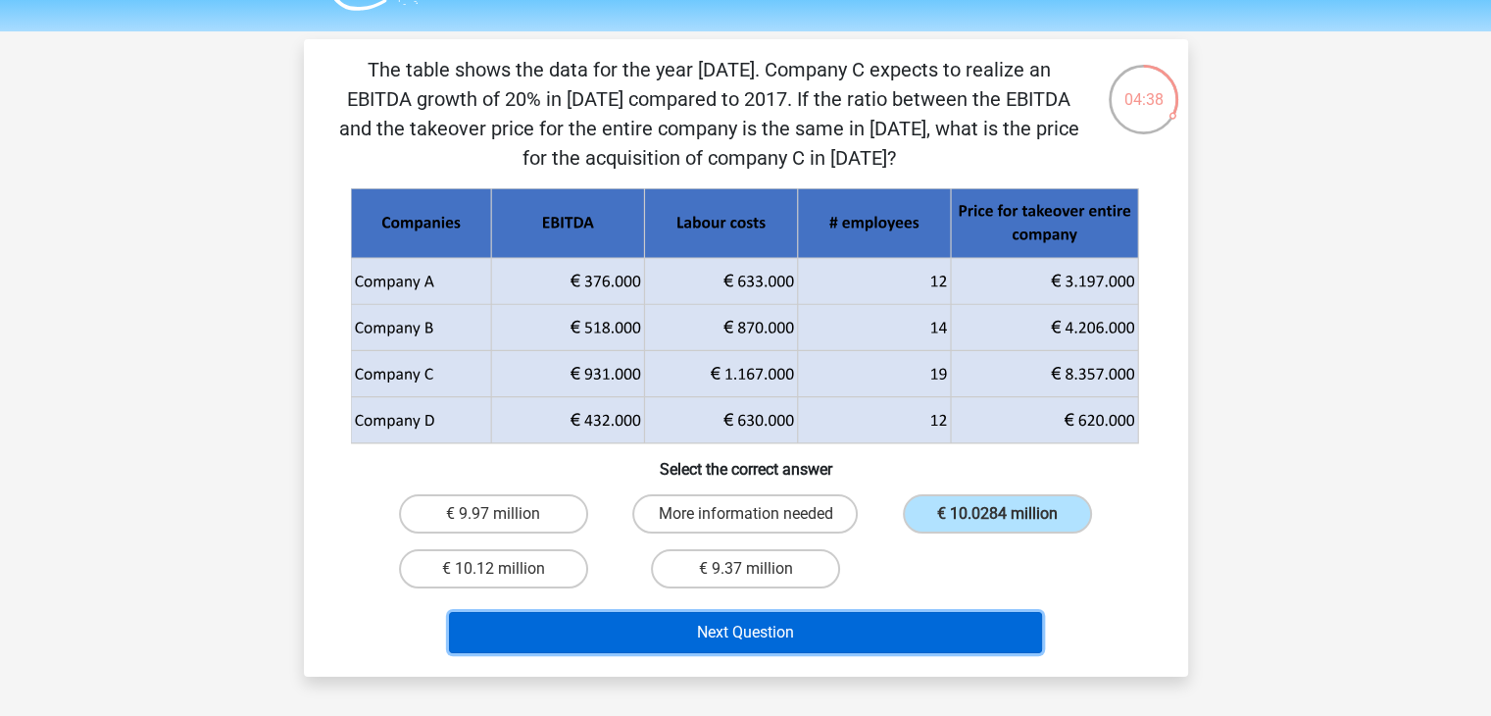
click at [917, 632] on button "Next Question" at bounding box center [745, 632] width 593 height 41
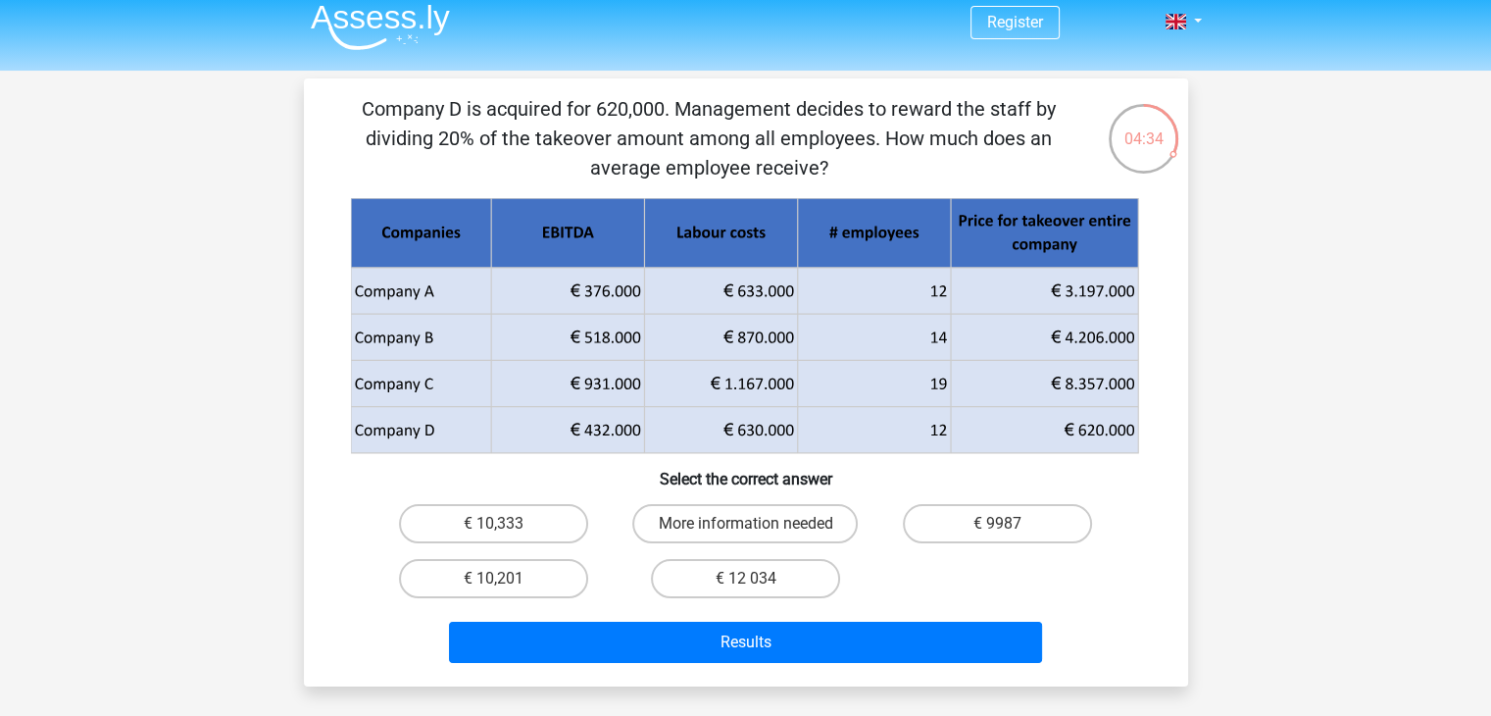
scroll to position [12, 0]
click at [534, 521] on label "€ 10,333" at bounding box center [493, 523] width 189 height 39
click at [506, 524] on input "€ 10,333" at bounding box center [499, 530] width 13 height 13
radio input "true"
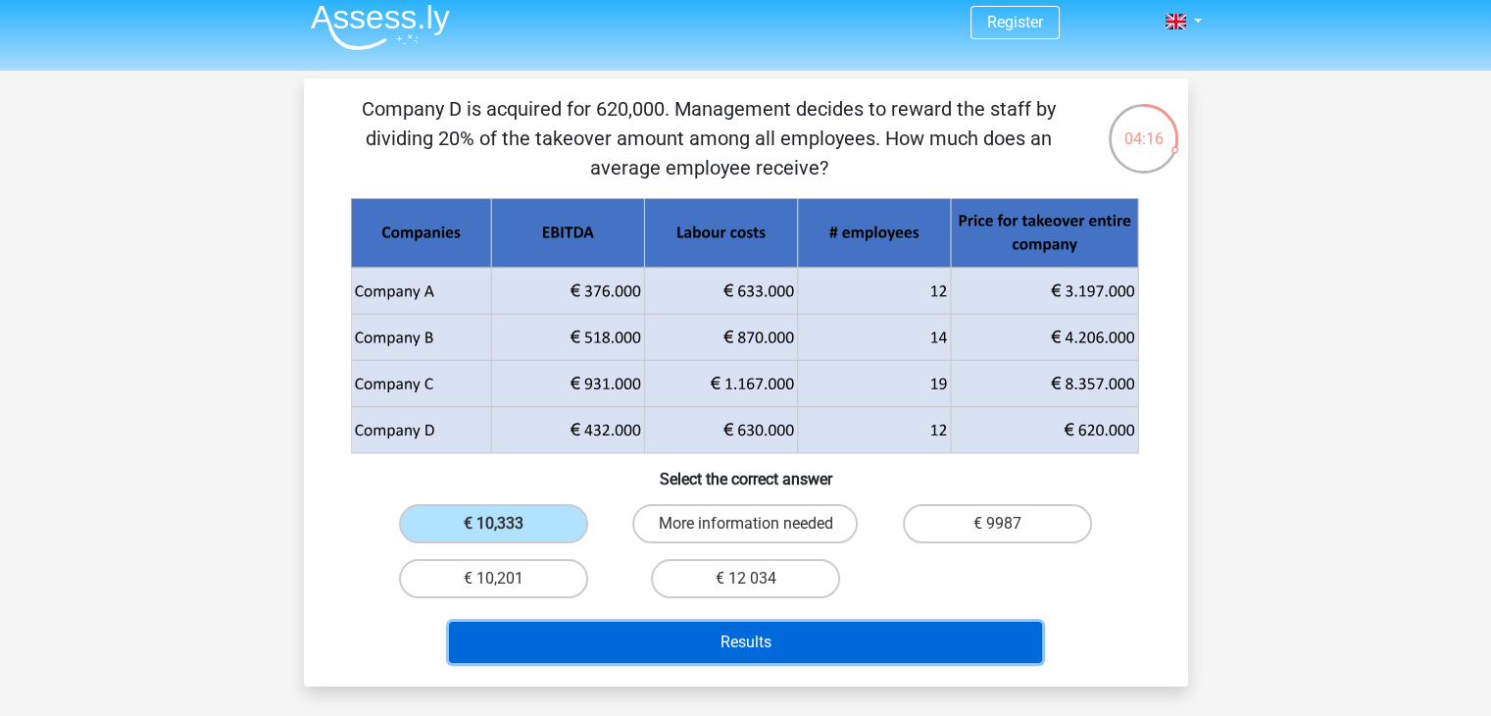
click at [580, 642] on button "Results" at bounding box center [745, 642] width 593 height 41
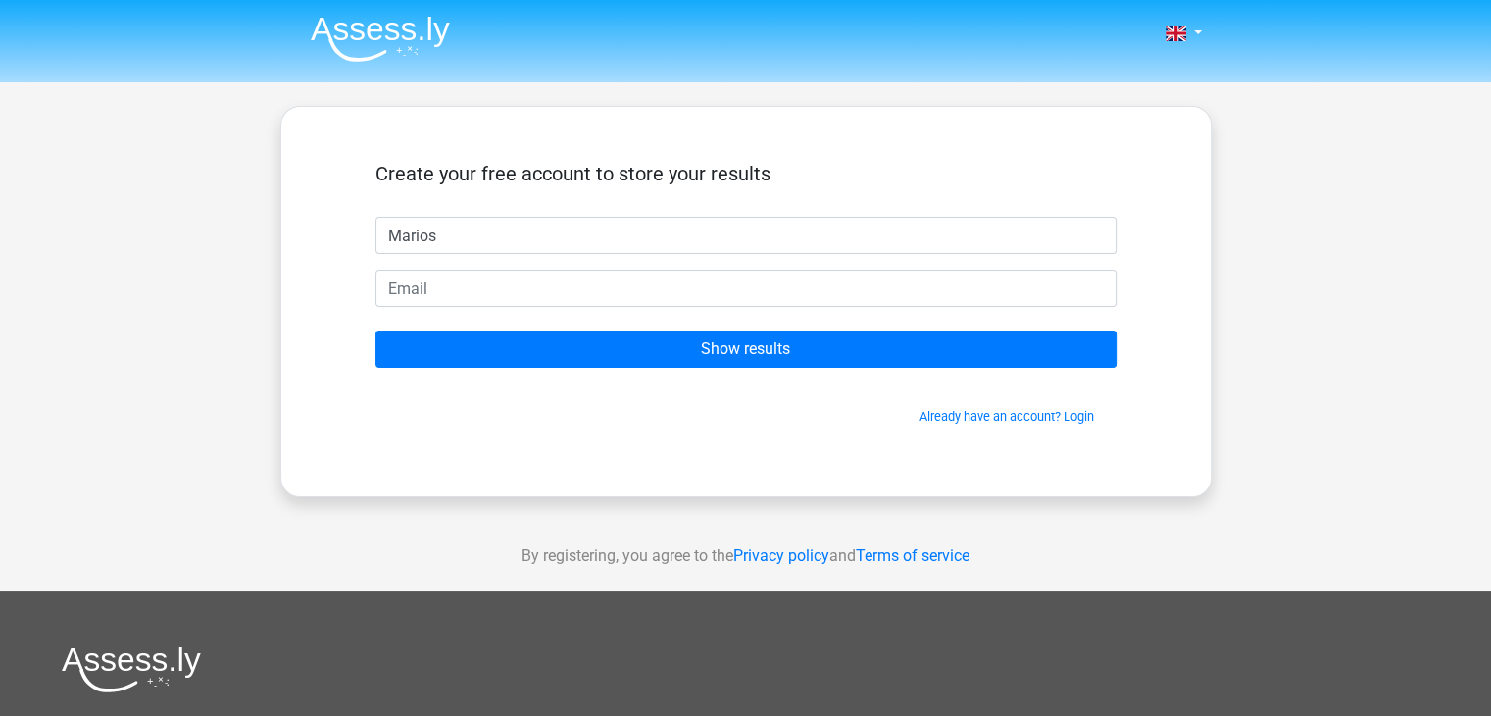
type input "Marios"
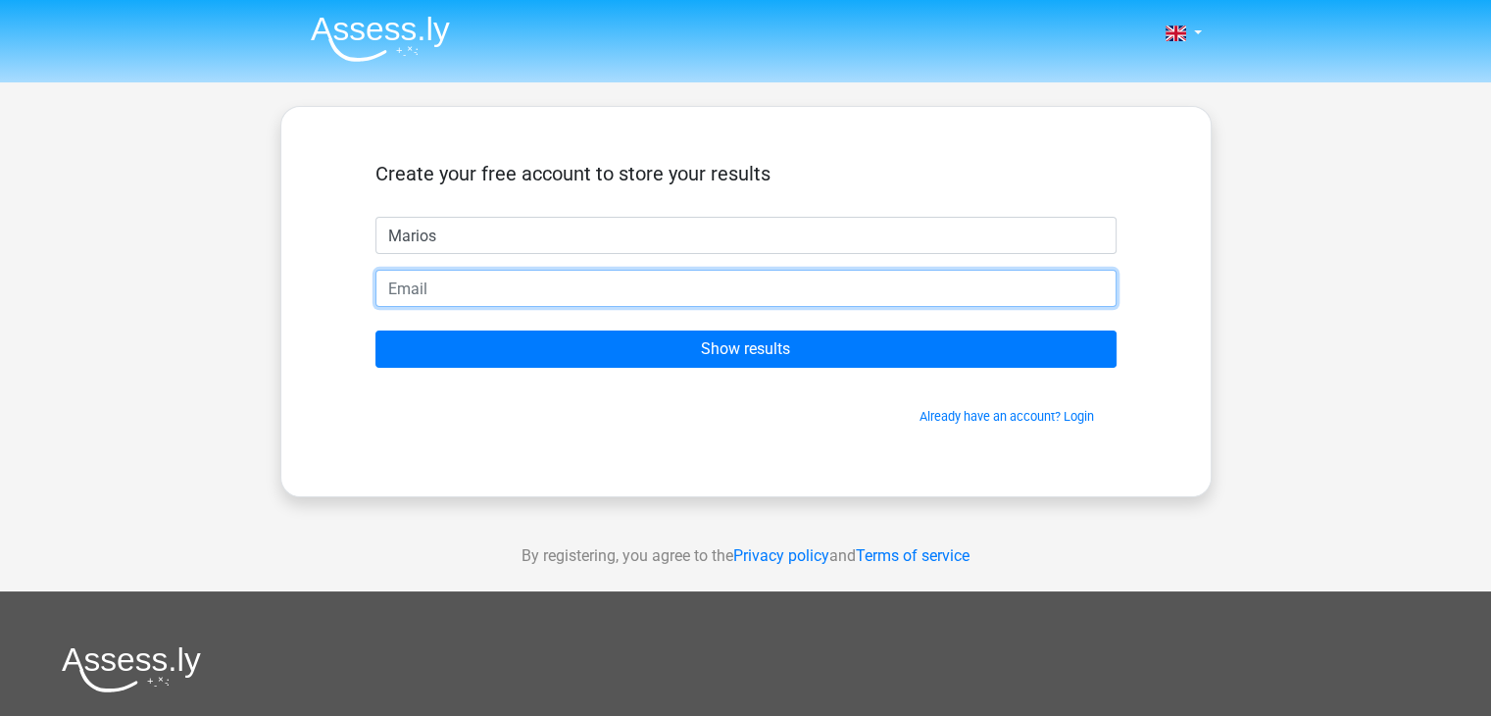
click at [561, 299] on input "email" at bounding box center [746, 288] width 741 height 37
type input "mariosmichail1311@gmail.com"
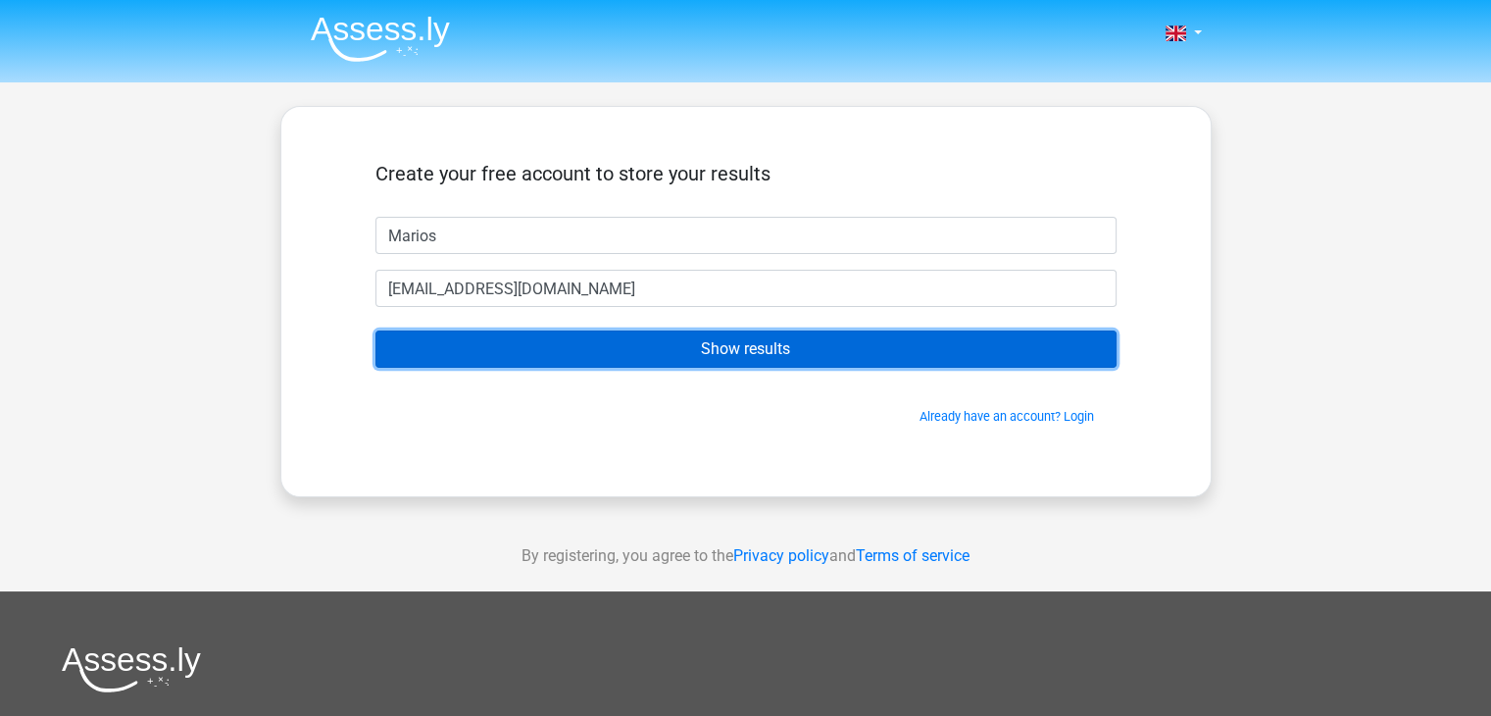
click at [610, 337] on input "Show results" at bounding box center [746, 348] width 741 height 37
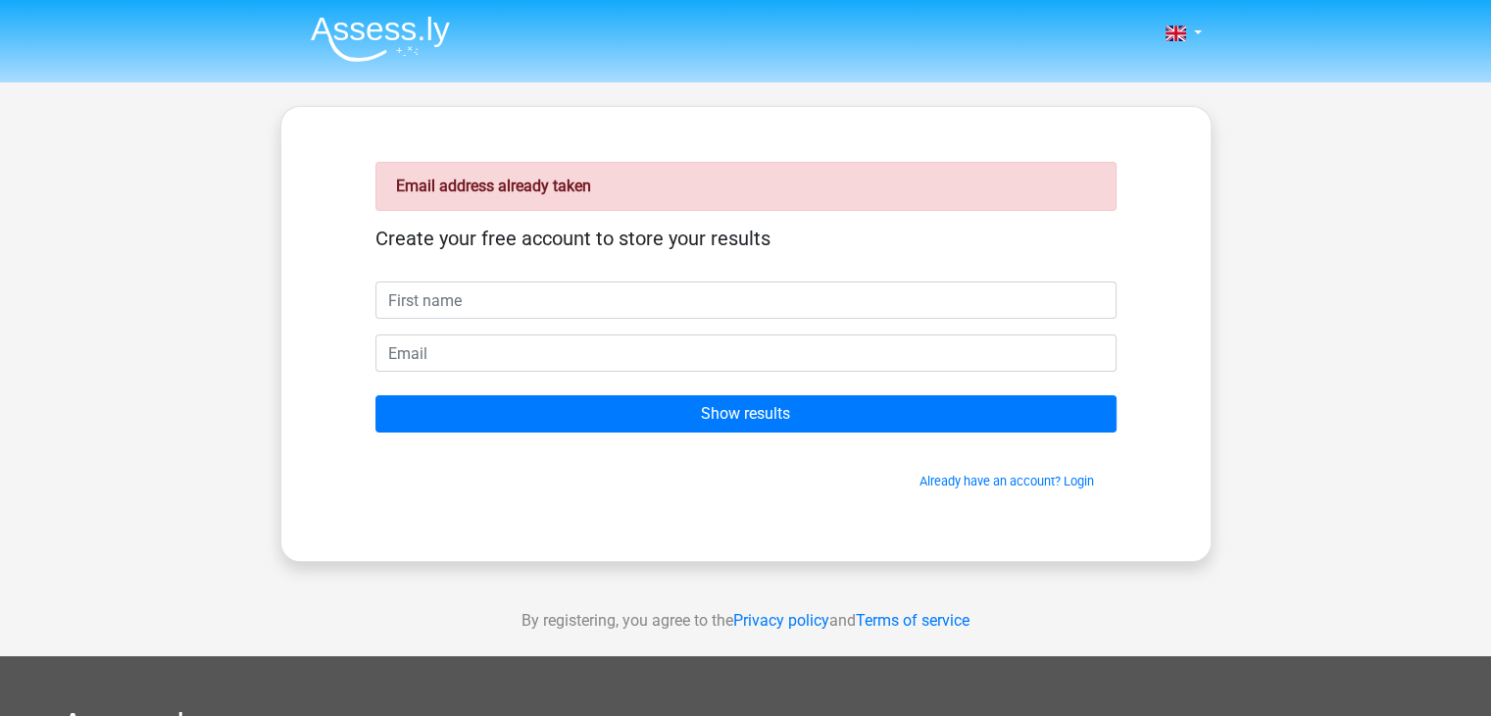
click at [953, 487] on span "Already have an account? Login" at bounding box center [746, 481] width 726 height 19
click at [961, 483] on link "Already have an account? Login" at bounding box center [1007, 481] width 175 height 15
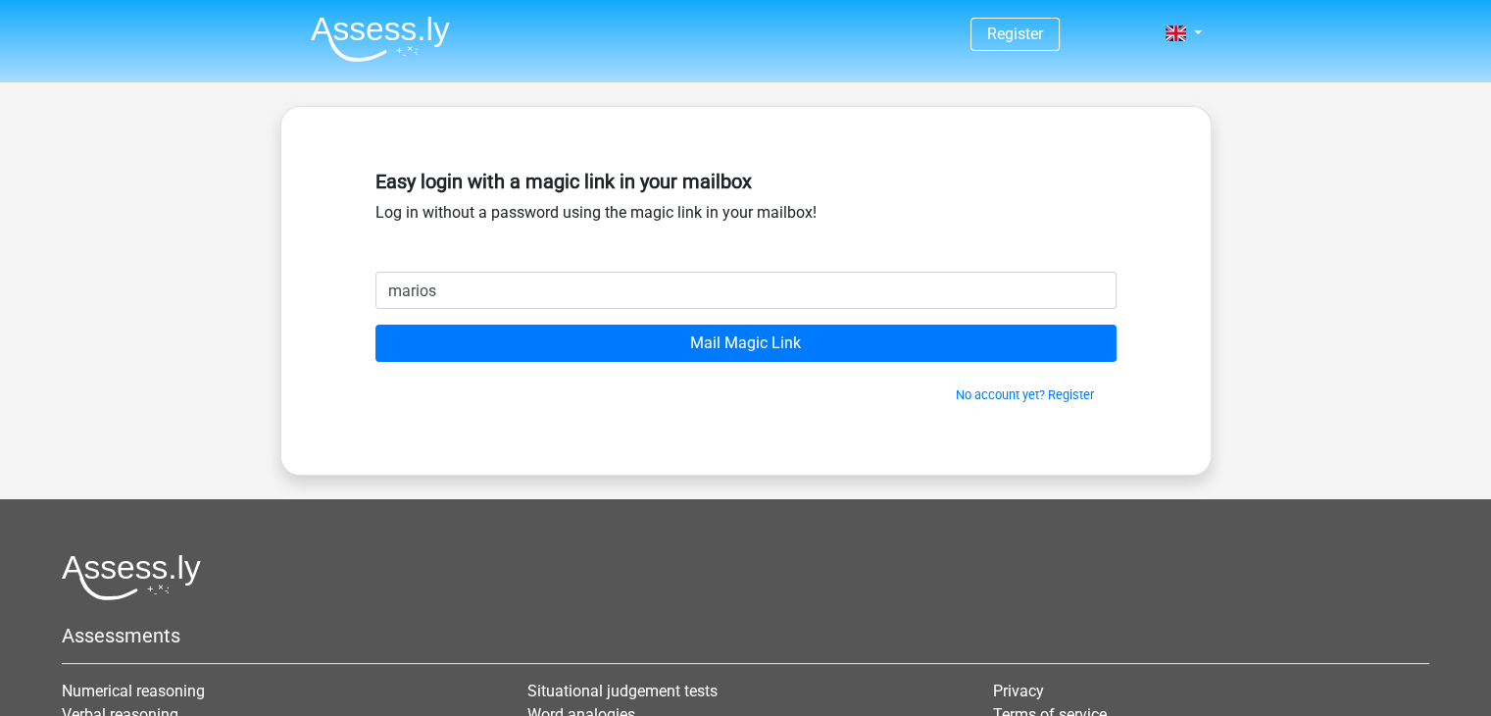
type input "[EMAIL_ADDRESS][DOMAIN_NAME]"
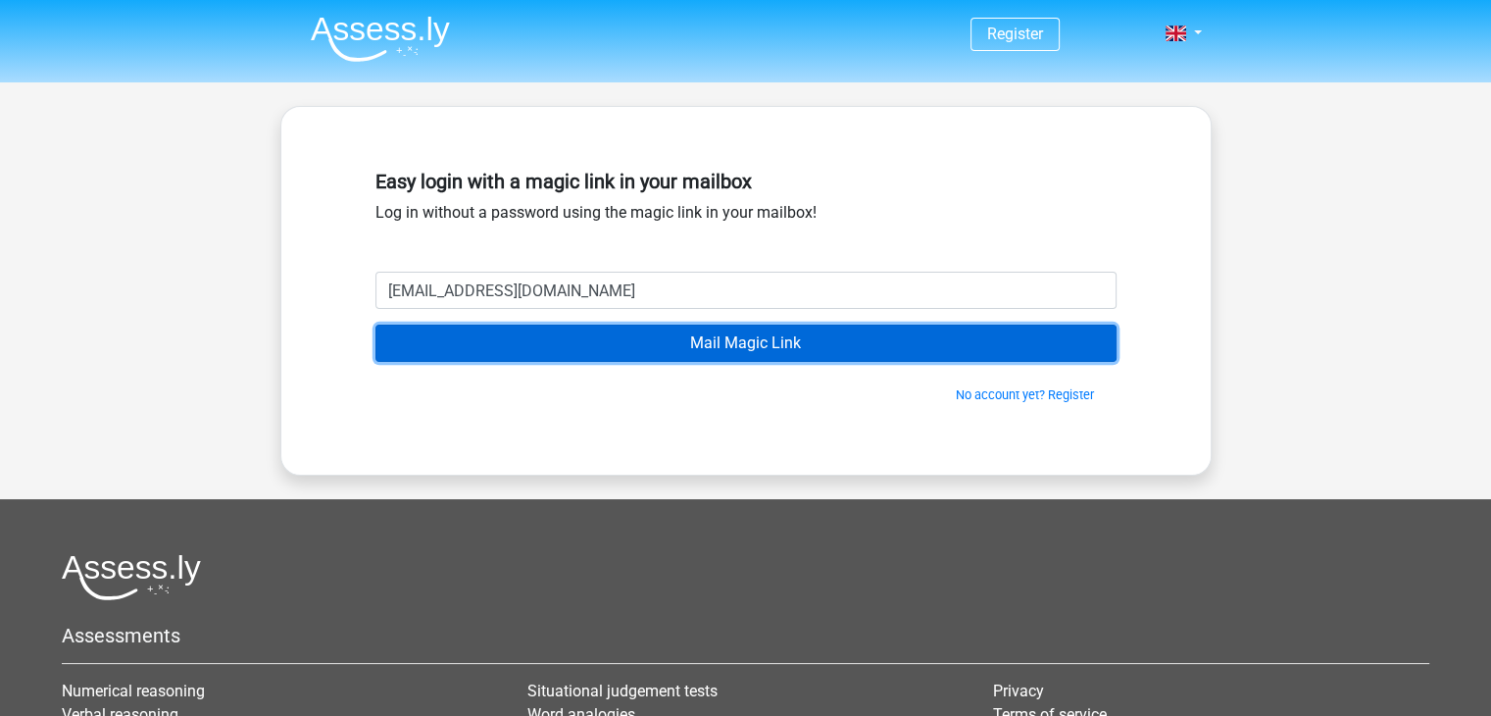
click at [622, 341] on input "Mail Magic Link" at bounding box center [746, 343] width 741 height 37
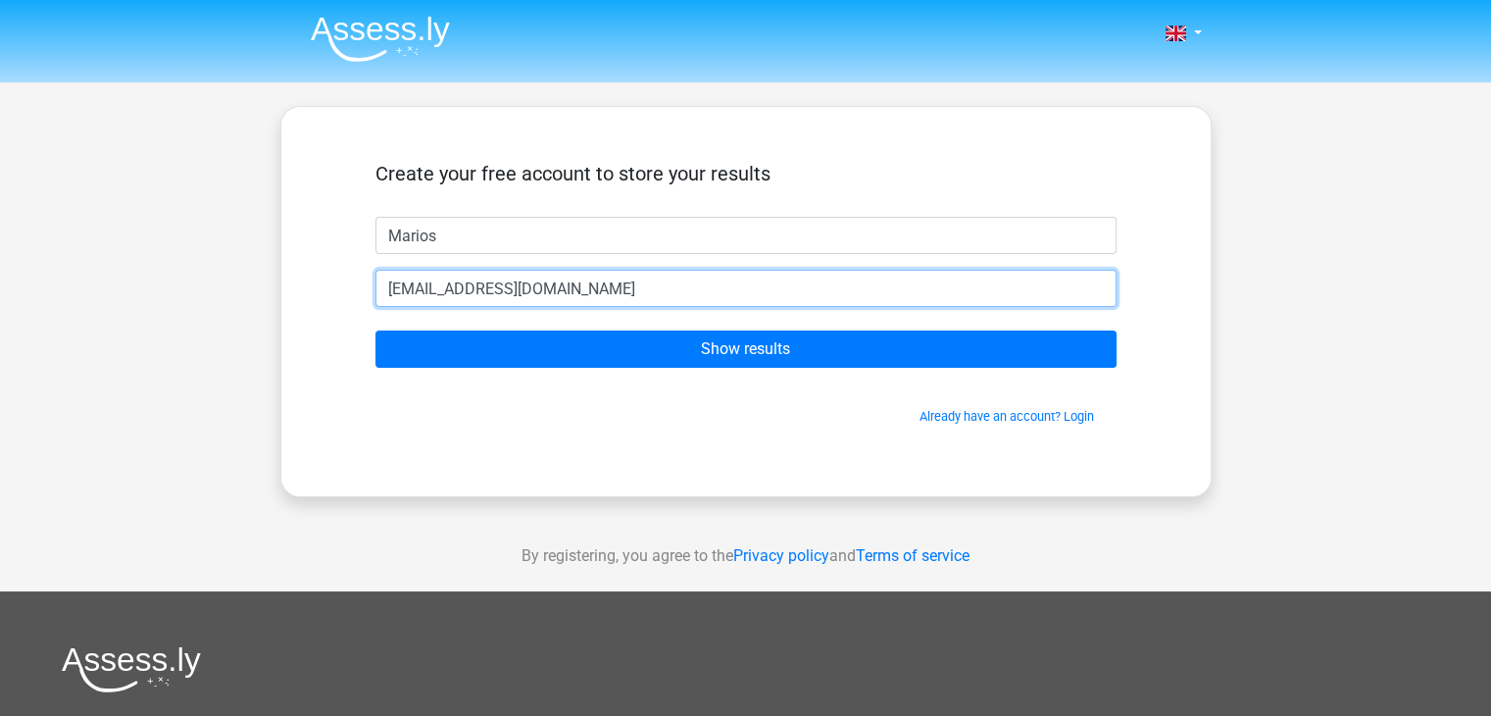
click at [622, 277] on input "[EMAIL_ADDRESS][DOMAIN_NAME]" at bounding box center [746, 288] width 741 height 37
drag, startPoint x: 622, startPoint y: 277, endPoint x: 361, endPoint y: 279, distance: 260.8
click at [361, 279] on div "[EMAIL_ADDRESS][DOMAIN_NAME]" at bounding box center [746, 288] width 771 height 37
type input "[EMAIL_ADDRESS][DOMAIN_NAME]"
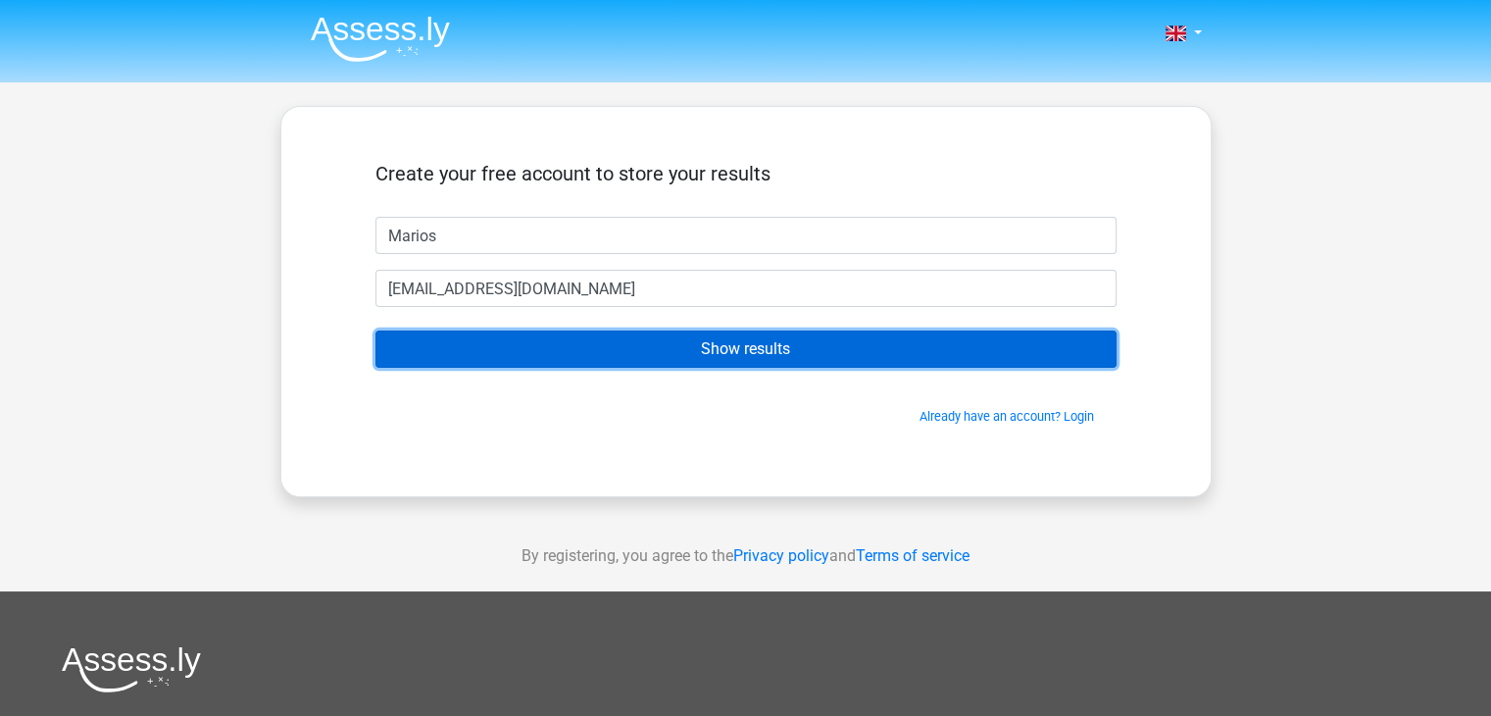
click at [543, 344] on input "Show results" at bounding box center [746, 348] width 741 height 37
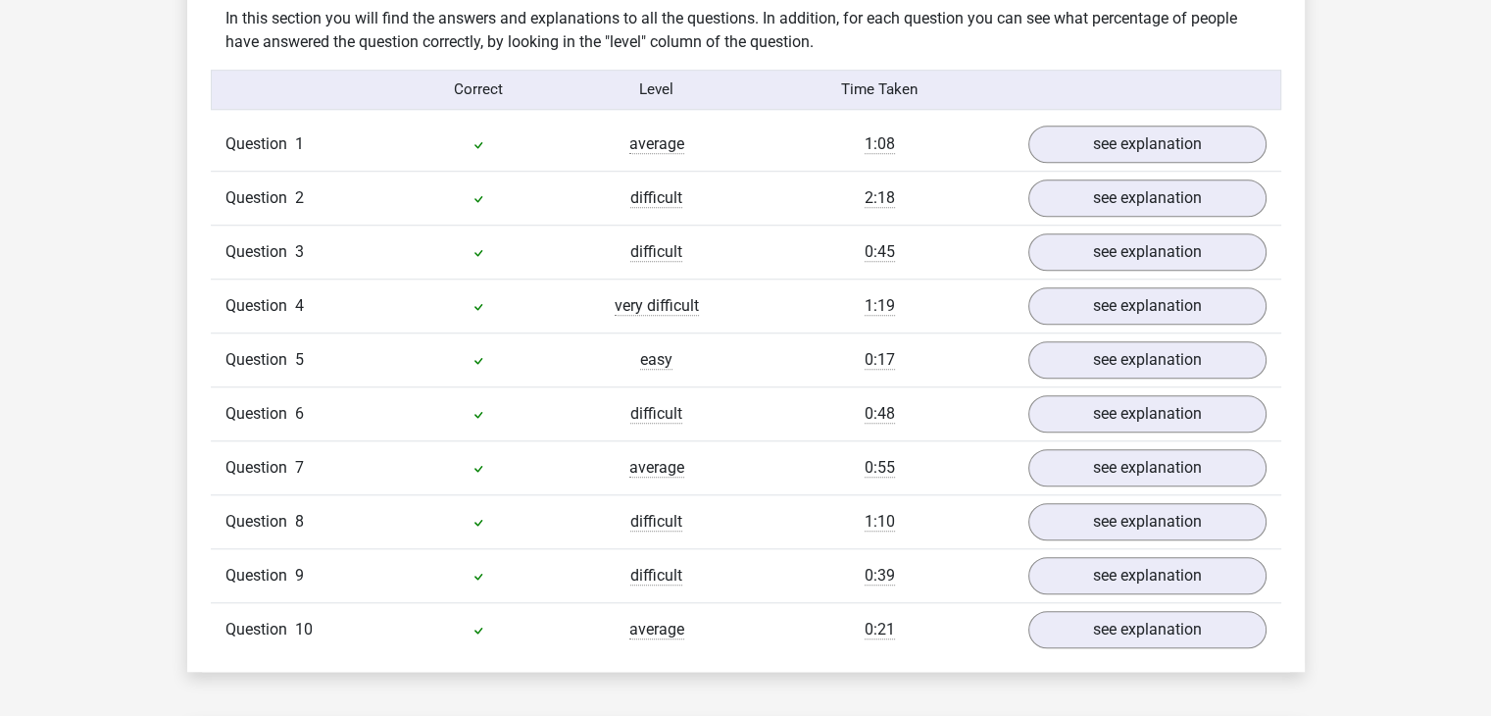
scroll to position [1581, 0]
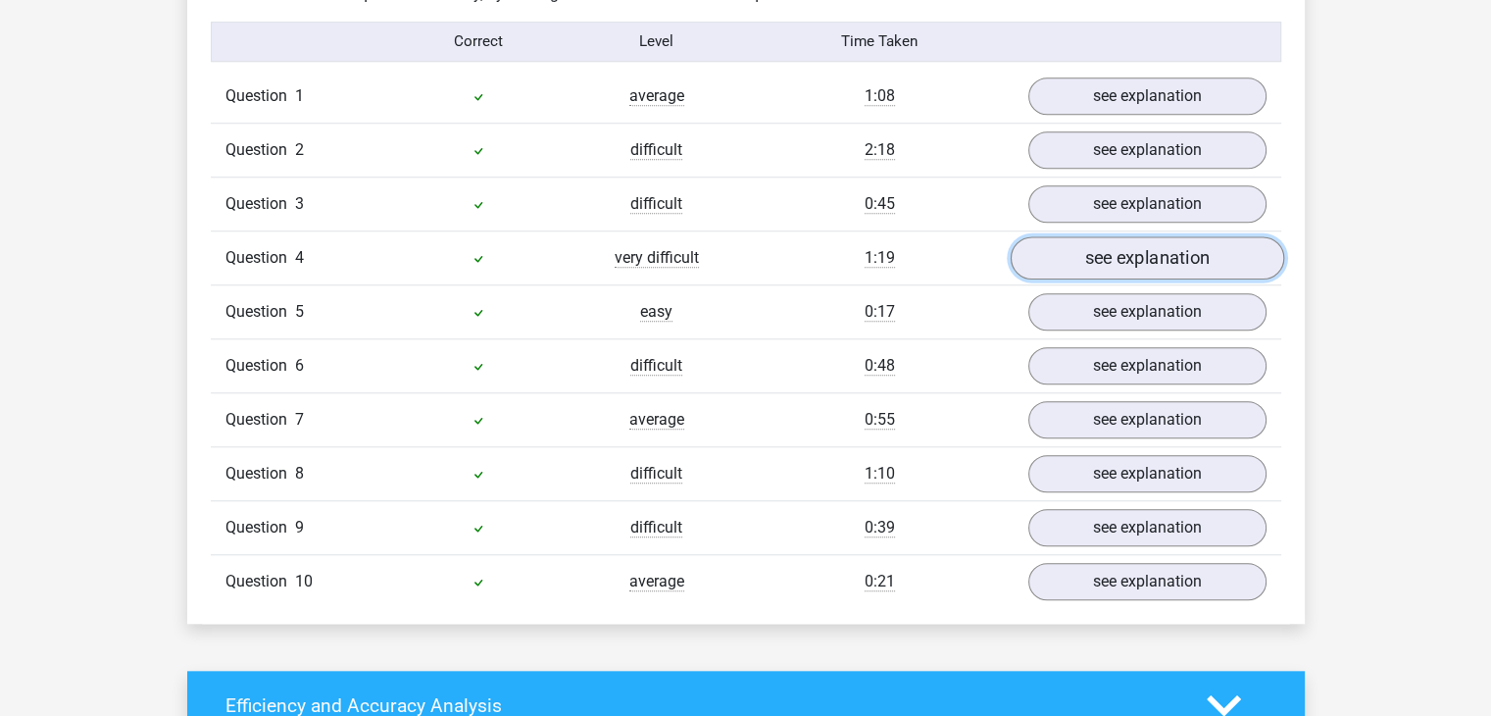
click at [1143, 253] on link "see explanation" at bounding box center [1147, 257] width 274 height 43
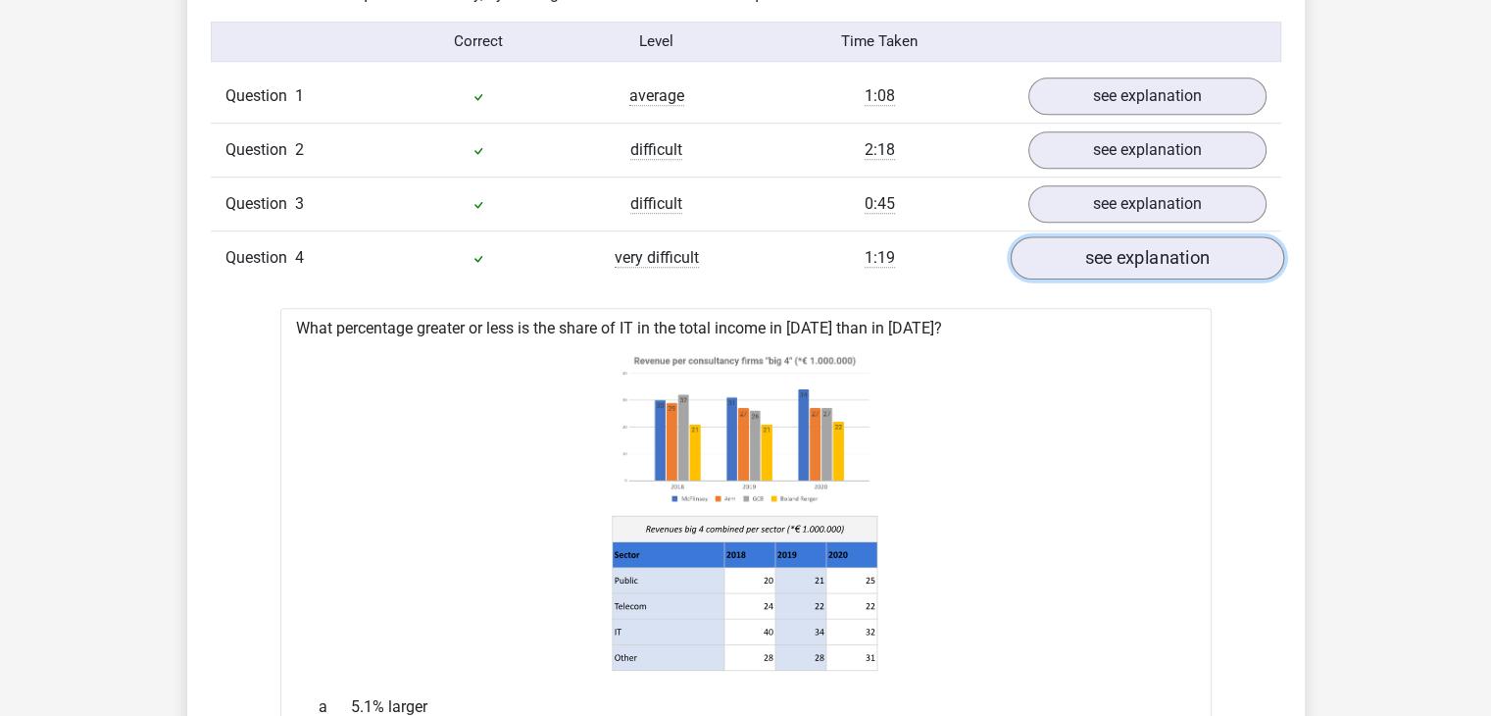
click at [1143, 253] on link "see explanation" at bounding box center [1147, 257] width 274 height 43
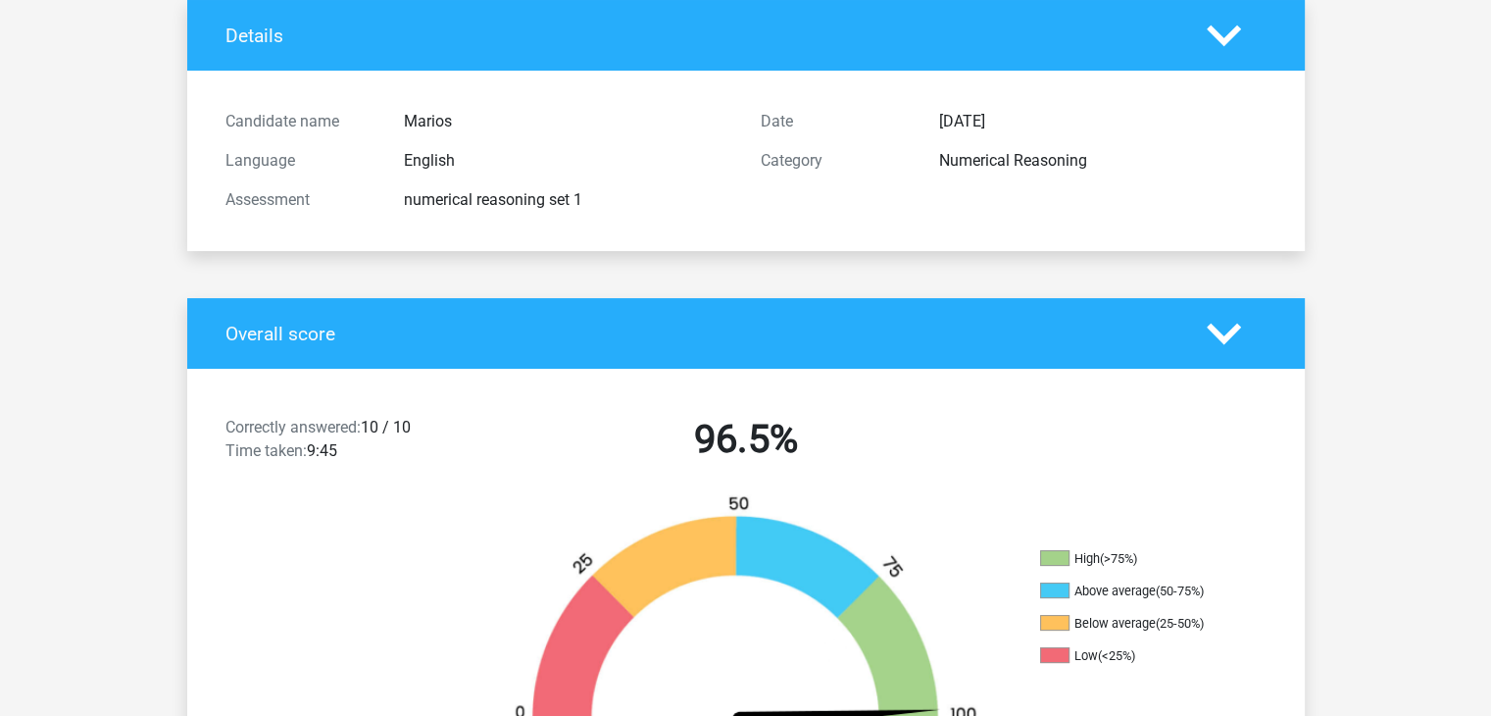
scroll to position [0, 0]
